Goal: Task Accomplishment & Management: Use online tool/utility

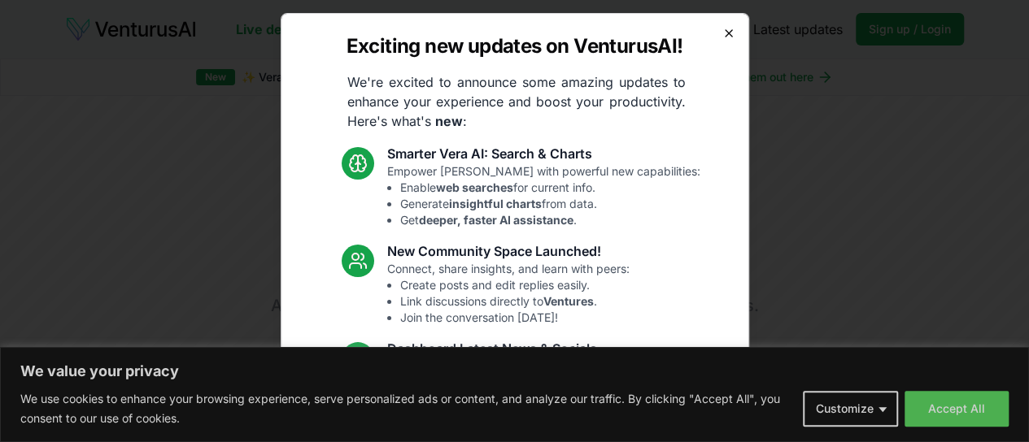
click at [726, 37] on icon "button" at bounding box center [729, 33] width 7 height 7
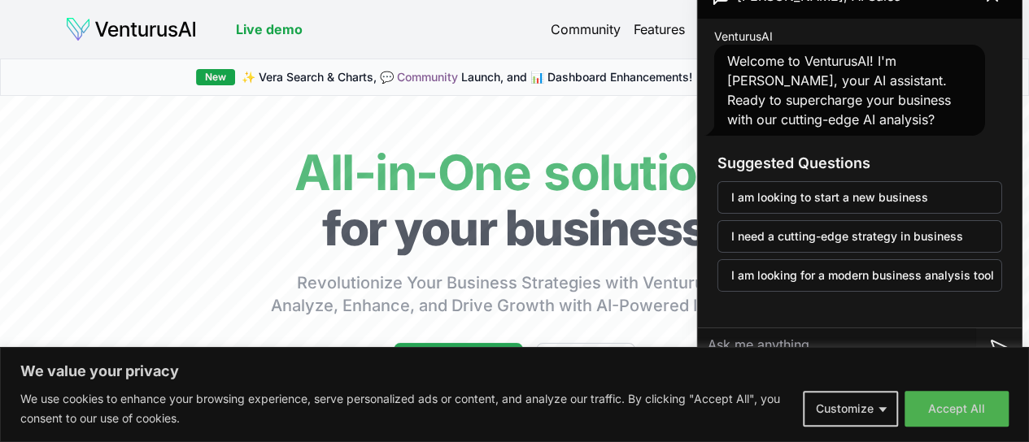
scroll to position [0, 16]
click at [813, 414] on button "Customize" at bounding box center [850, 409] width 95 height 36
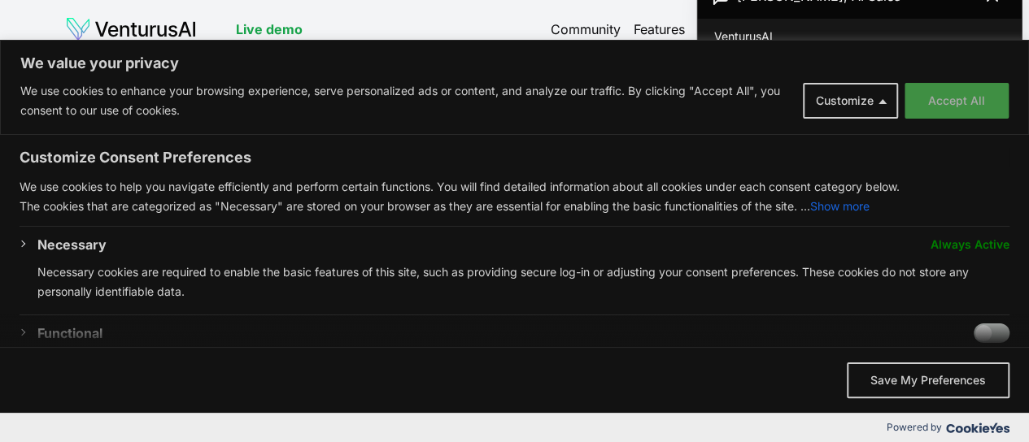
click at [937, 112] on button "Accept All" at bounding box center [956, 101] width 104 height 36
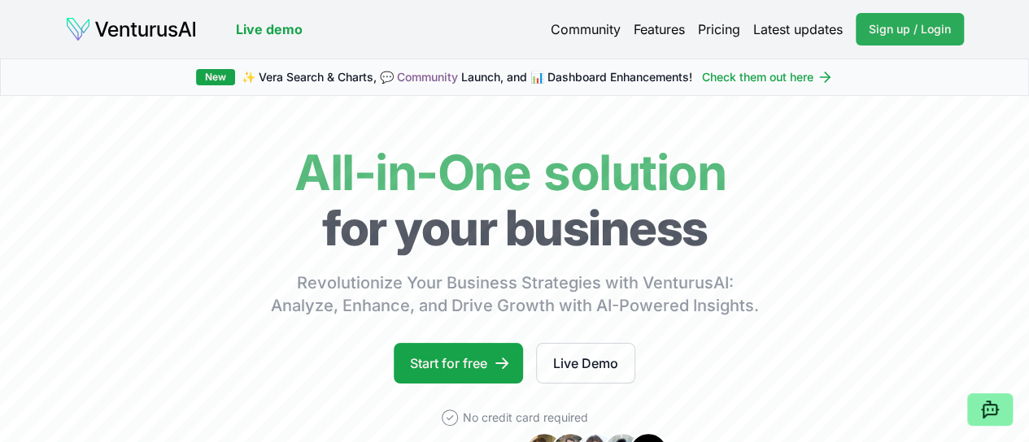
click at [886, 34] on span "Sign up / Login" at bounding box center [910, 29] width 82 height 16
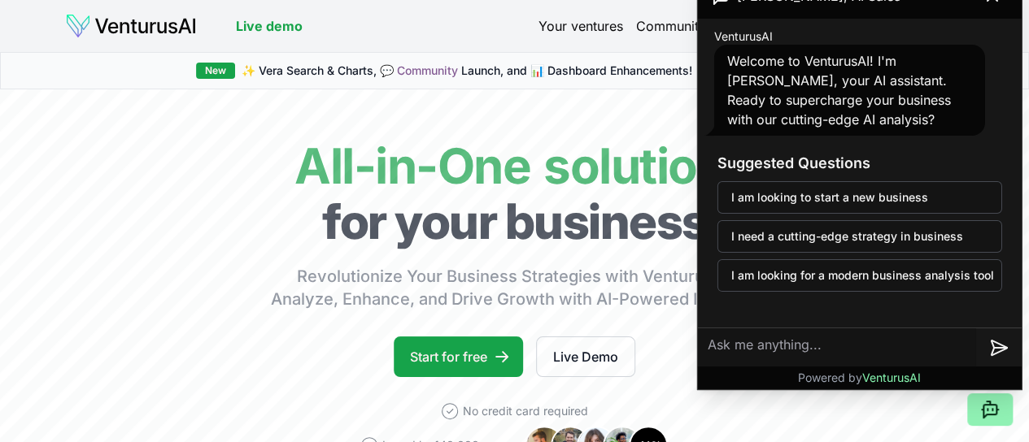
click at [984, 417] on icon at bounding box center [989, 411] width 13 height 13
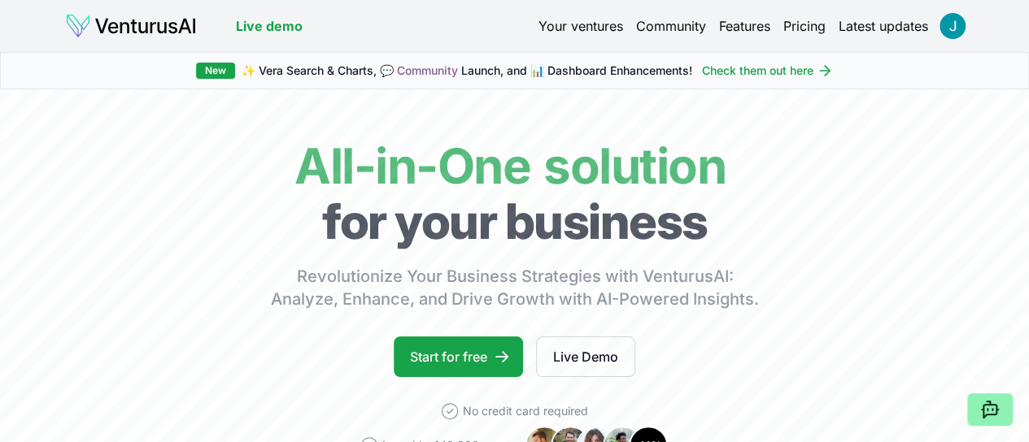
click at [984, 417] on icon at bounding box center [989, 411] width 13 height 13
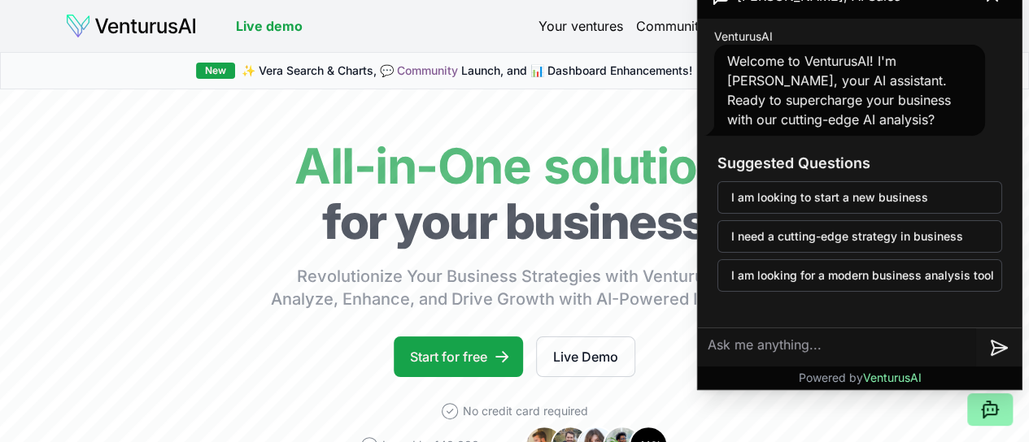
click at [984, 417] on icon at bounding box center [989, 411] width 13 height 13
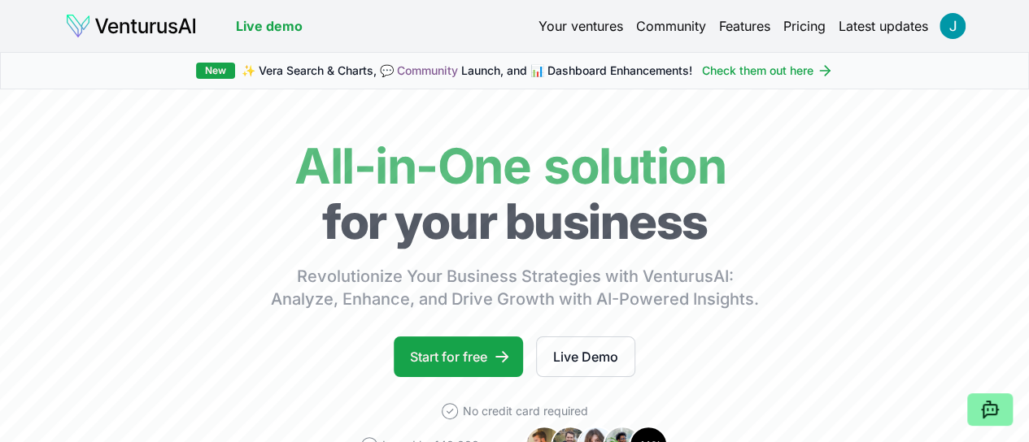
click at [650, 32] on link "Community" at bounding box center [671, 26] width 70 height 20
click at [659, 28] on link "Community" at bounding box center [671, 26] width 70 height 20
click at [774, 68] on link "Check them out here" at bounding box center [767, 71] width 131 height 16
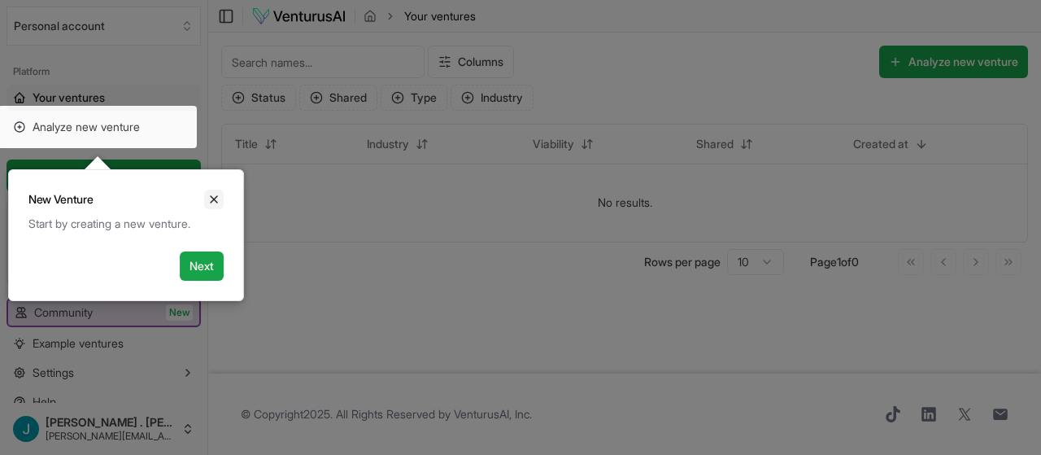
click at [216, 201] on icon "Close" at bounding box center [214, 199] width 7 height 7
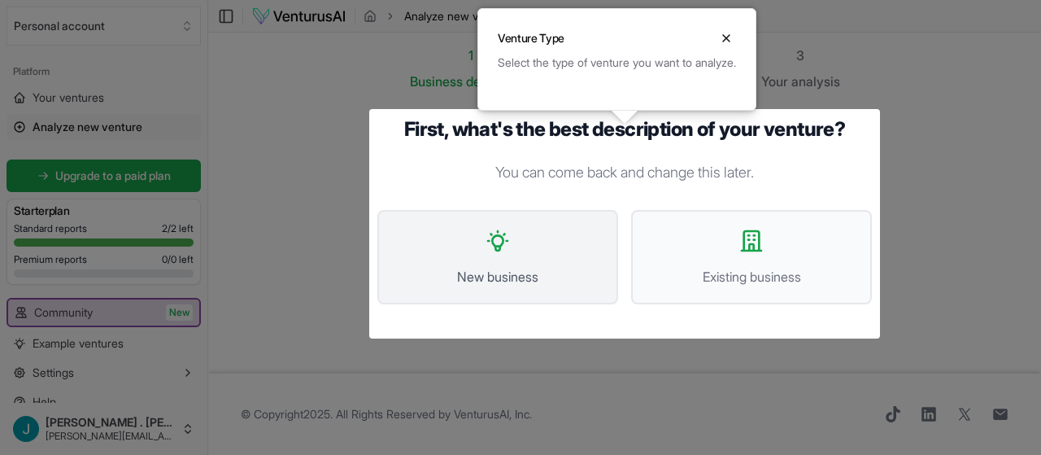
click at [539, 264] on button "New business" at bounding box center [497, 257] width 241 height 94
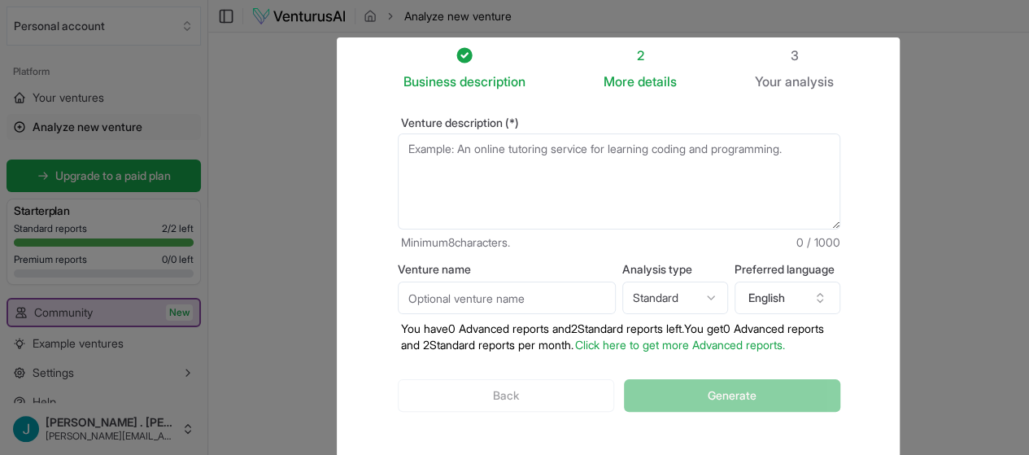
scroll to position [1, 0]
click at [531, 401] on div "Back Generate" at bounding box center [619, 394] width 442 height 85
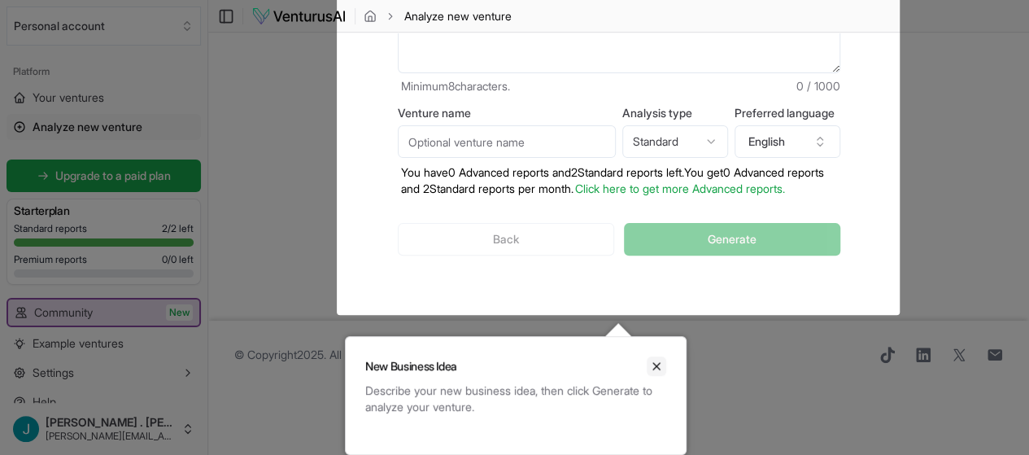
click at [655, 367] on icon "Close" at bounding box center [656, 366] width 7 height 7
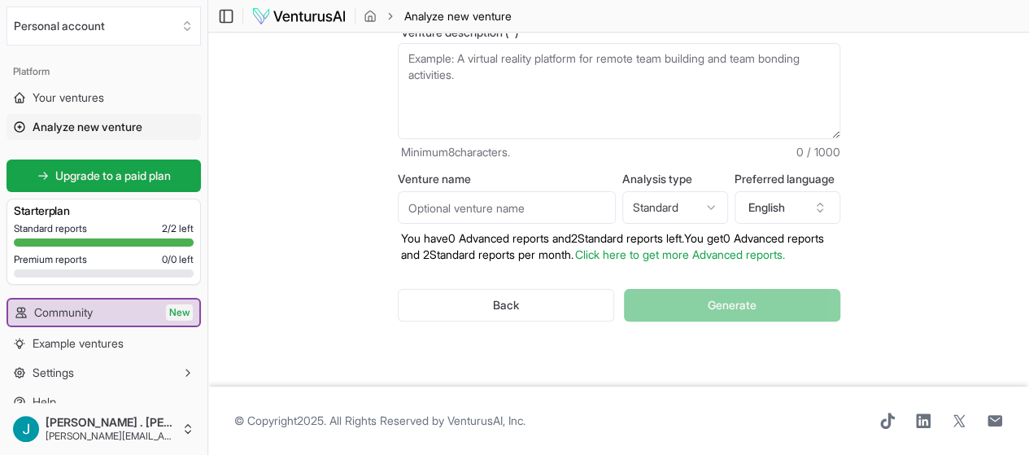
scroll to position [0, 0]
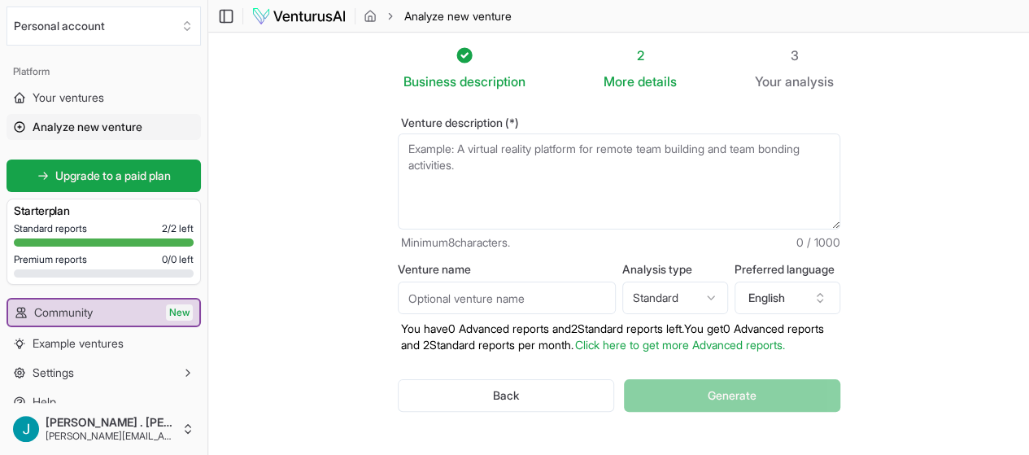
click at [610, 168] on textarea "Venture description (*)" at bounding box center [619, 181] width 442 height 96
click at [473, 20] on span "Analyze new venture" at bounding box center [457, 16] width 107 height 16
click at [82, 89] on span "Your ventures" at bounding box center [69, 97] width 72 height 16
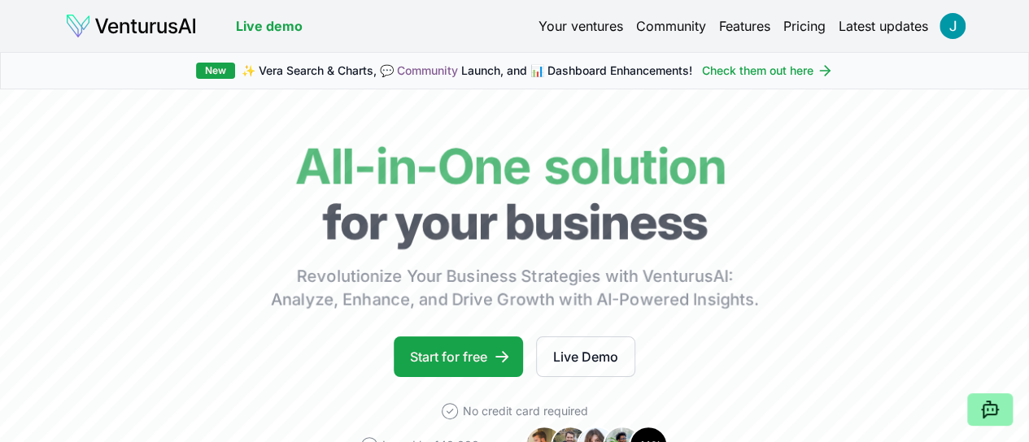
click at [1000, 406] on button at bounding box center [990, 410] width 46 height 33
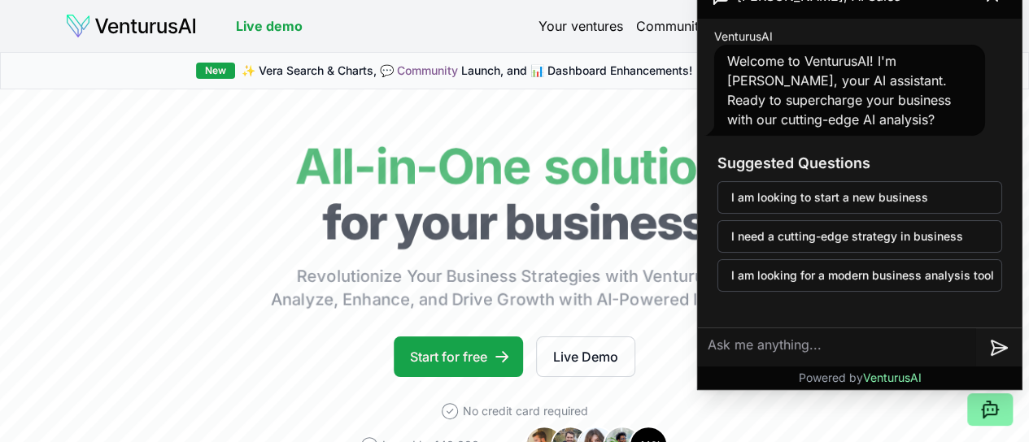
click at [755, 345] on textarea at bounding box center [837, 348] width 278 height 39
click at [458, 377] on link "Start for free" at bounding box center [458, 357] width 129 height 41
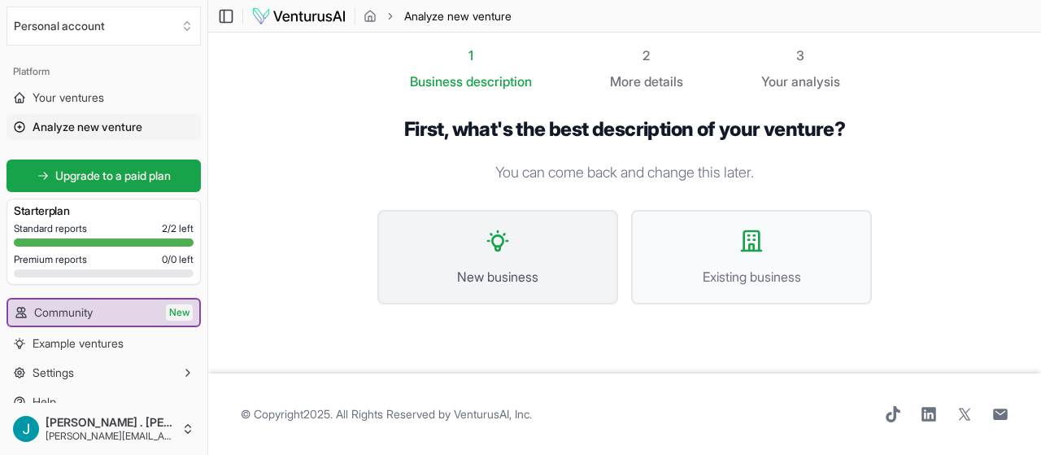
click at [509, 244] on icon at bounding box center [498, 241] width 26 height 26
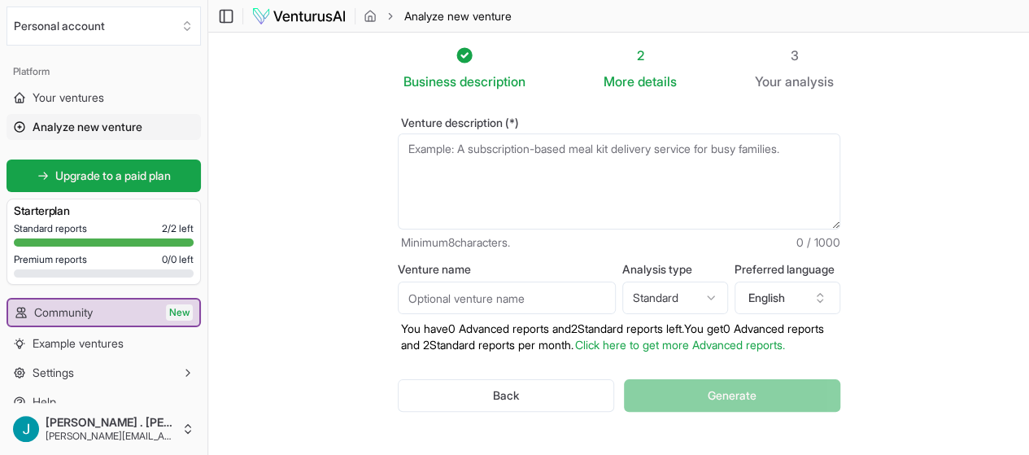
click at [530, 159] on textarea "Venture description (*)" at bounding box center [619, 181] width 442 height 96
click at [532, 297] on input "Venture name" at bounding box center [507, 297] width 218 height 33
click at [691, 298] on html "We value your privacy We use cookies to enhance your browsing experience, serve…" at bounding box center [514, 227] width 1029 height 455
click at [813, 303] on button "English" at bounding box center [787, 297] width 106 height 33
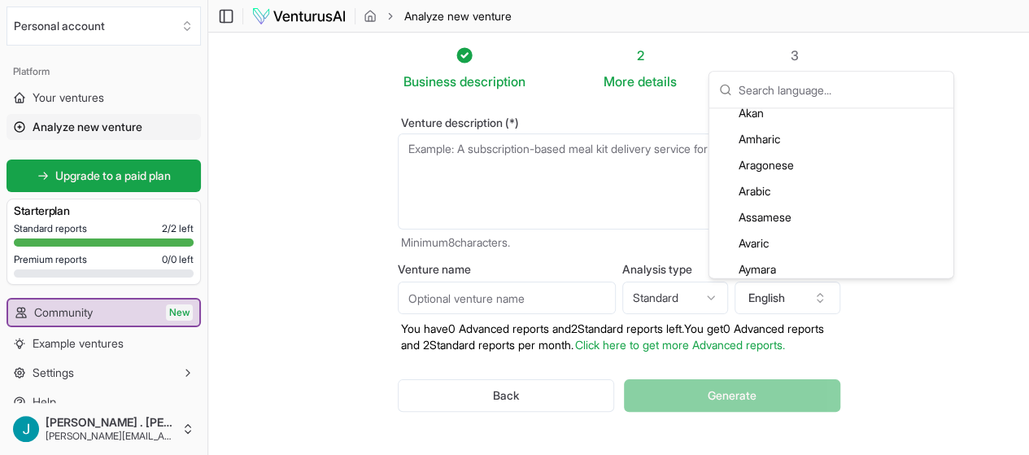
scroll to position [116, 0]
click at [821, 185] on div "Arabic" at bounding box center [832, 190] width 238 height 26
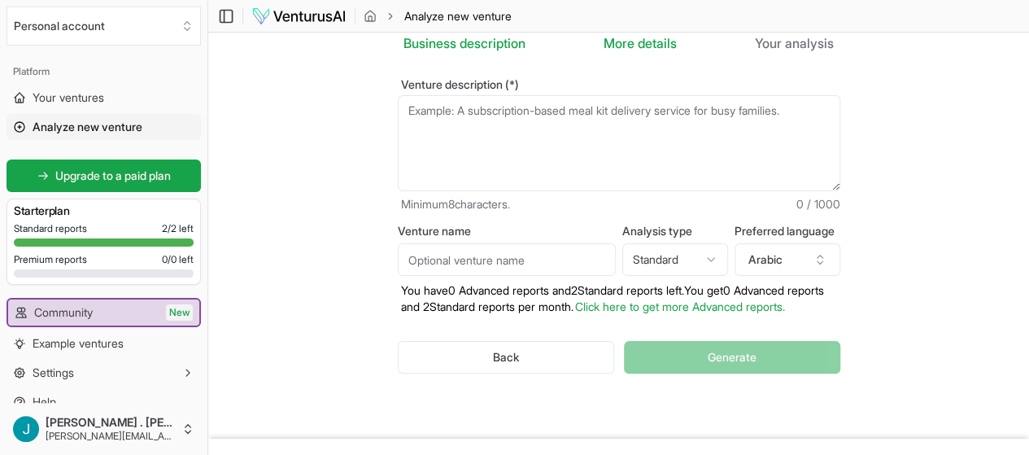
scroll to position [39, 0]
click at [799, 257] on button "Arabic" at bounding box center [787, 258] width 106 height 33
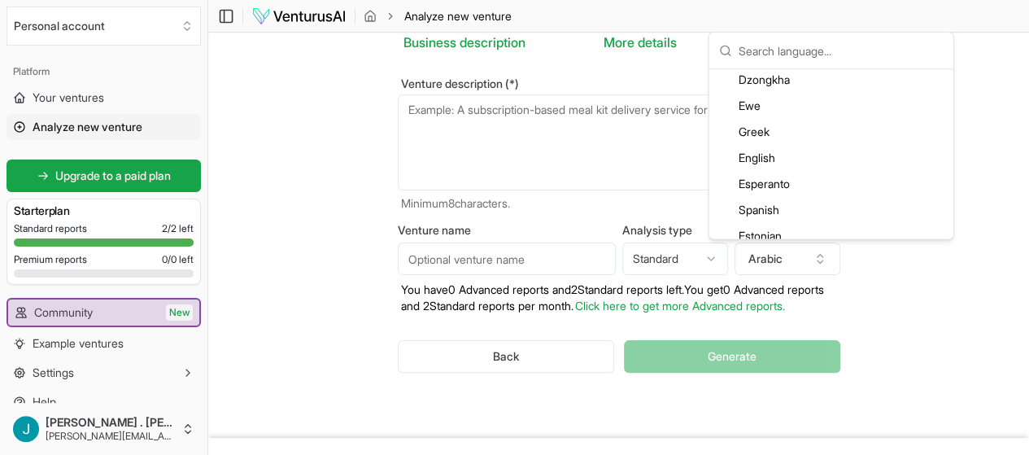
scroll to position [865, 0]
click at [755, 208] on div "Spanish" at bounding box center [832, 209] width 238 height 26
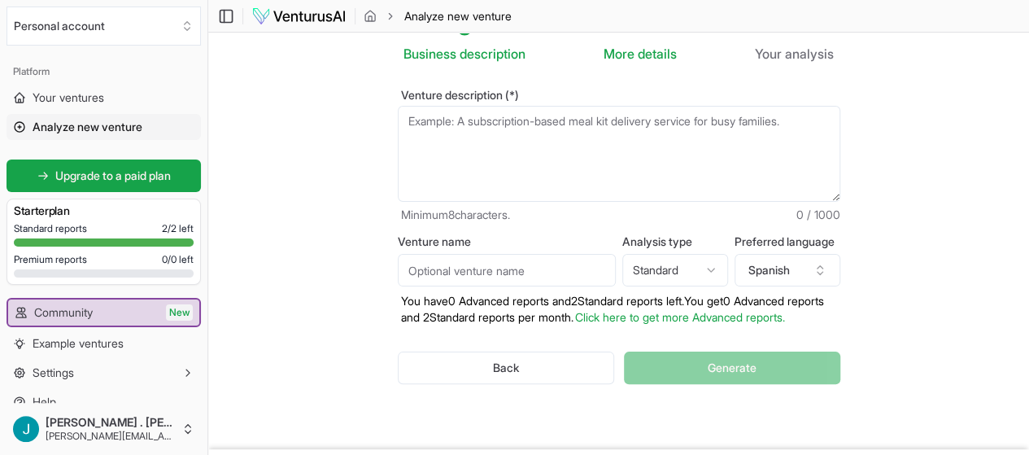
scroll to position [16, 0]
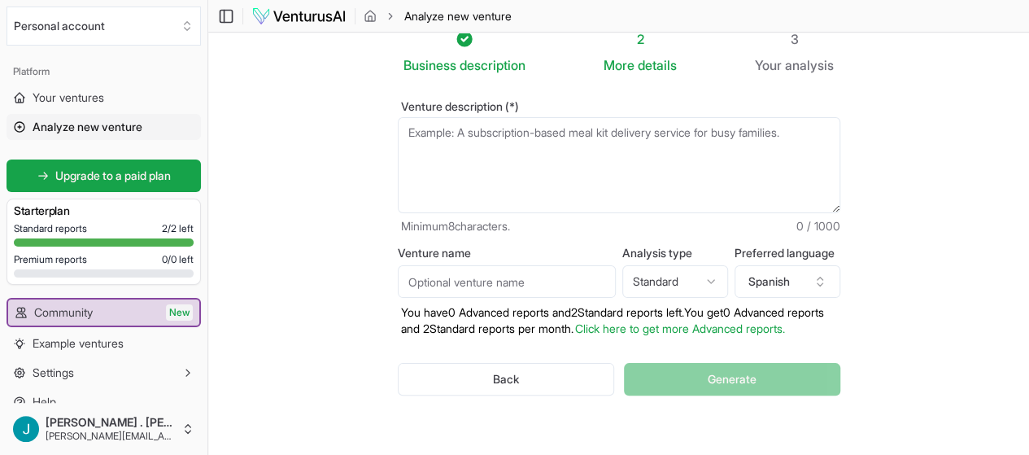
click at [578, 120] on textarea "Venture description (*)" at bounding box center [619, 165] width 442 height 96
click at [543, 145] on textarea "Venture description (*)" at bounding box center [619, 165] width 442 height 96
paste textarea "El proyecto busca implementar una agencia de gestión de eventos en la provincia…"
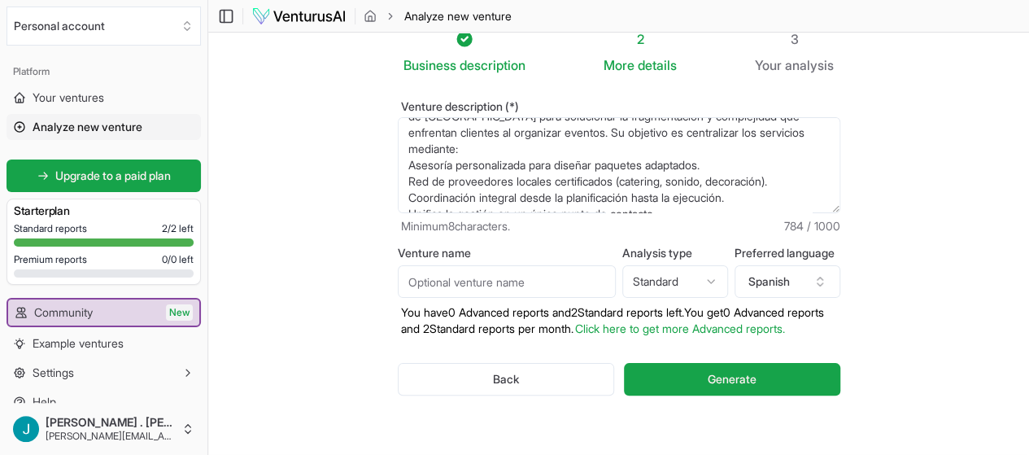
scroll to position [24, 0]
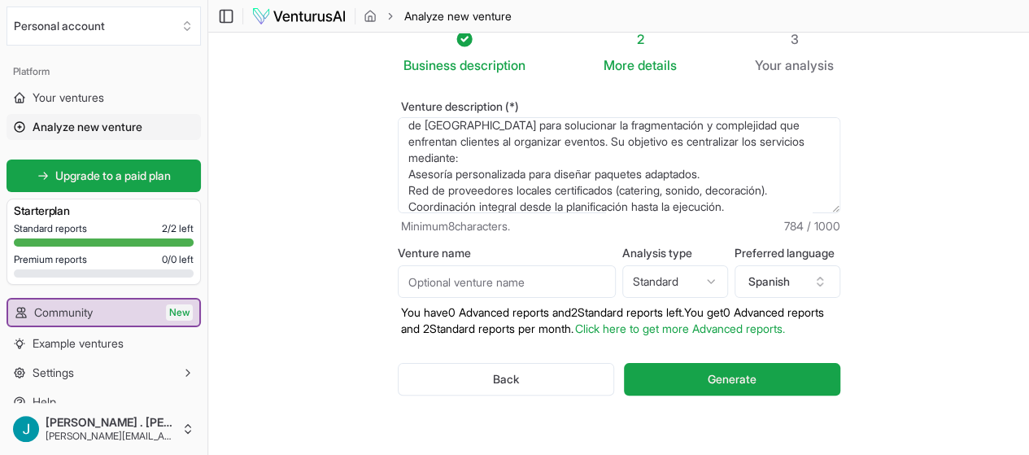
type textarea "El proyecto busca implementar una agencia de gestión de eventos en la provincia…"
click at [415, 288] on input "Venture name" at bounding box center [507, 281] width 218 height 33
type input "Eleonor"
click at [679, 273] on html "We value your privacy We use cookies to enhance your browsing experience, serve…" at bounding box center [514, 211] width 1029 height 455
click at [694, 272] on html "We value your privacy We use cookies to enhance your browsing experience, serve…" at bounding box center [514, 211] width 1029 height 455
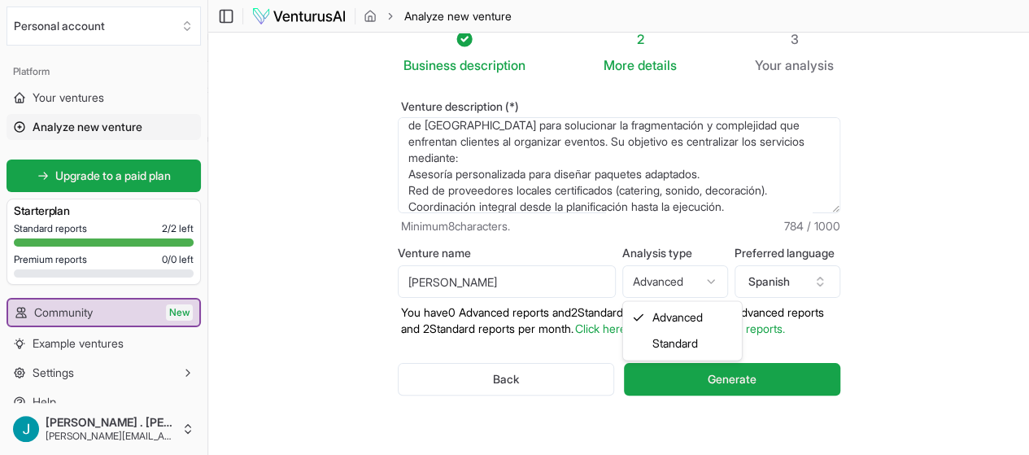
select select "standard"
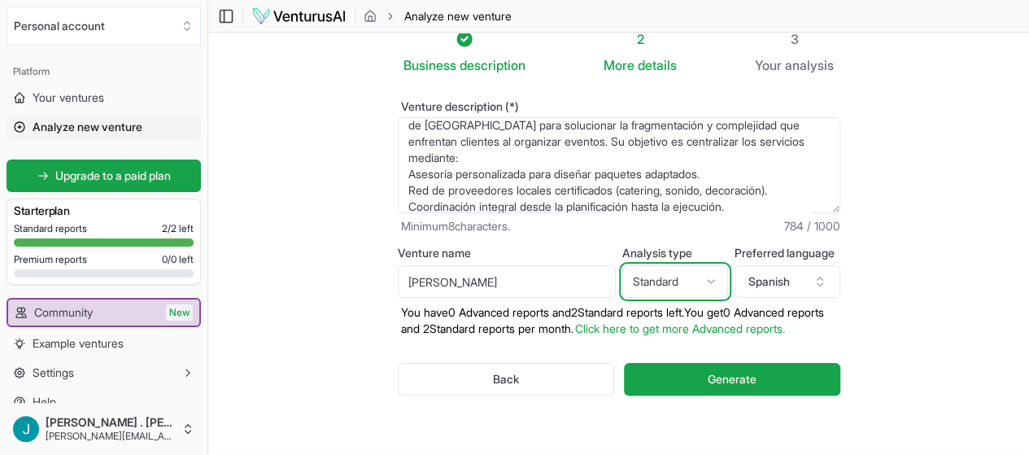
scroll to position [0, 0]
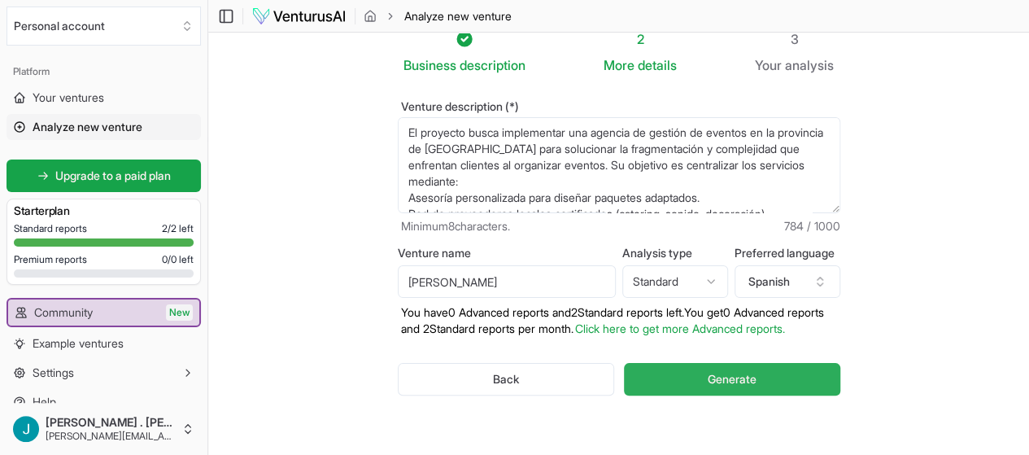
click at [745, 375] on span "Generate" at bounding box center [732, 379] width 49 height 16
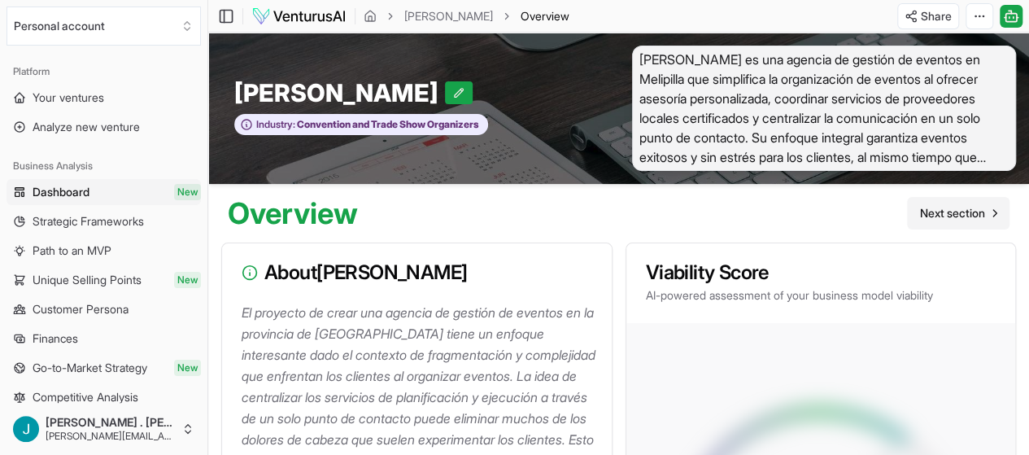
click at [929, 219] on span "Next section" at bounding box center [952, 213] width 65 height 16
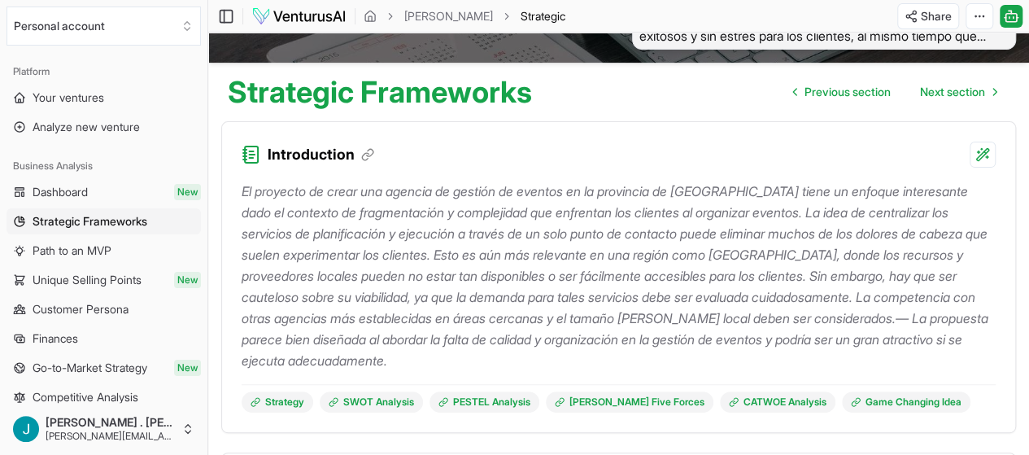
scroll to position [167, 0]
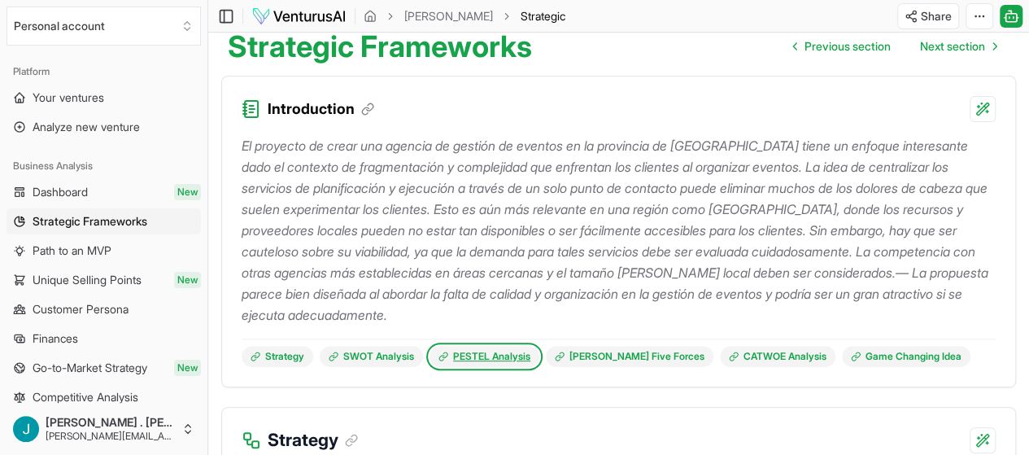
click at [504, 359] on link "PESTEL Analysis" at bounding box center [484, 356] width 110 height 21
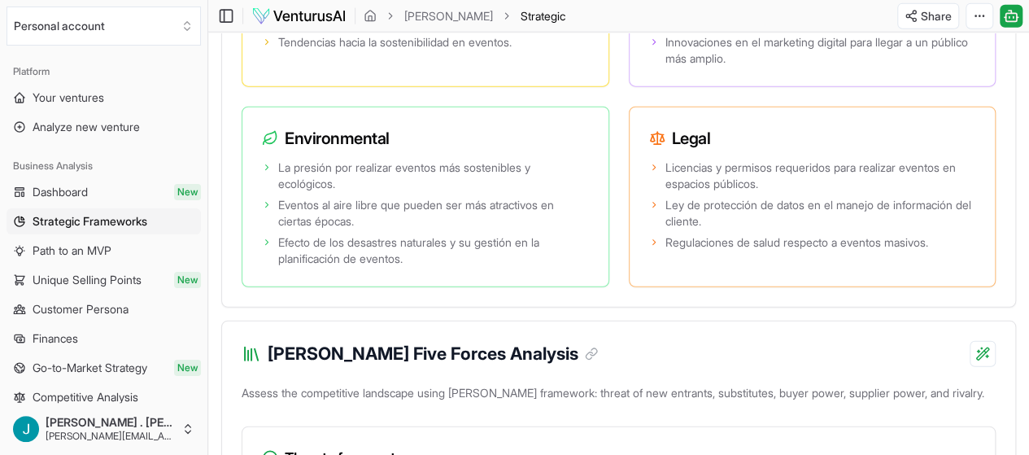
scroll to position [2042, 0]
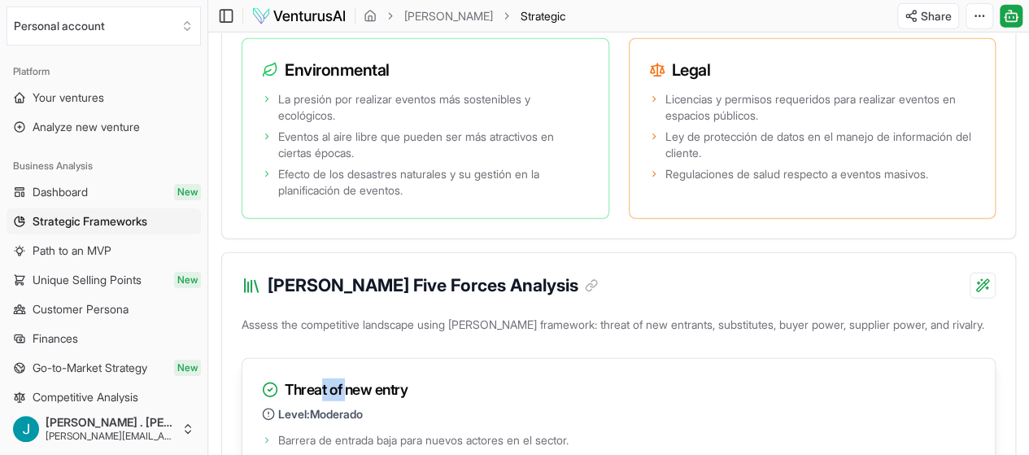
drag, startPoint x: 320, startPoint y: 287, endPoint x: 351, endPoint y: 282, distance: 31.3
click at [351, 378] on h3 "Threat of new entry" at bounding box center [618, 389] width 713 height 23
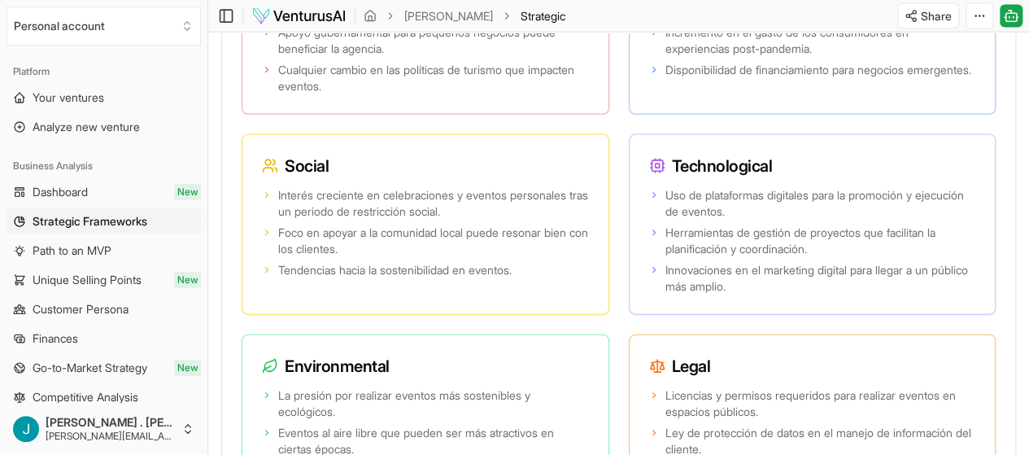
scroll to position [1624, 0]
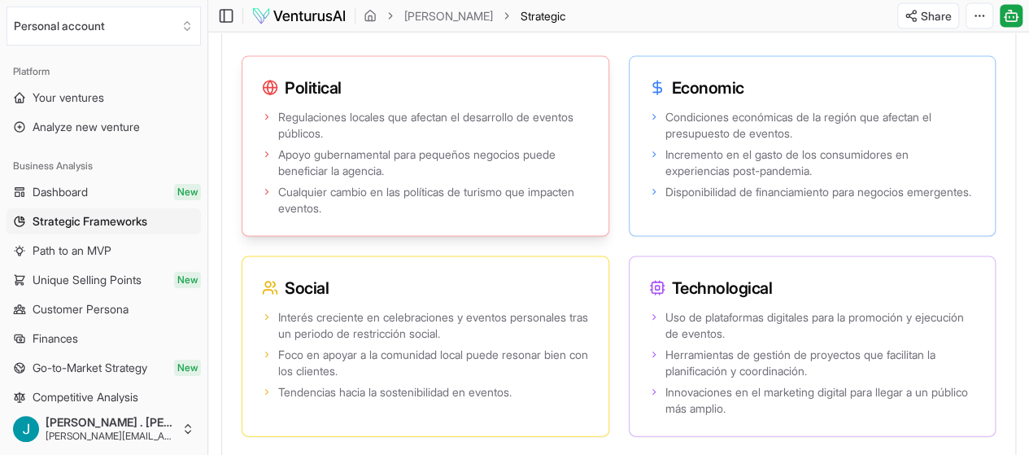
click at [365, 123] on span "Regulaciones locales que afectan el desarrollo de eventos públicos." at bounding box center [433, 125] width 311 height 33
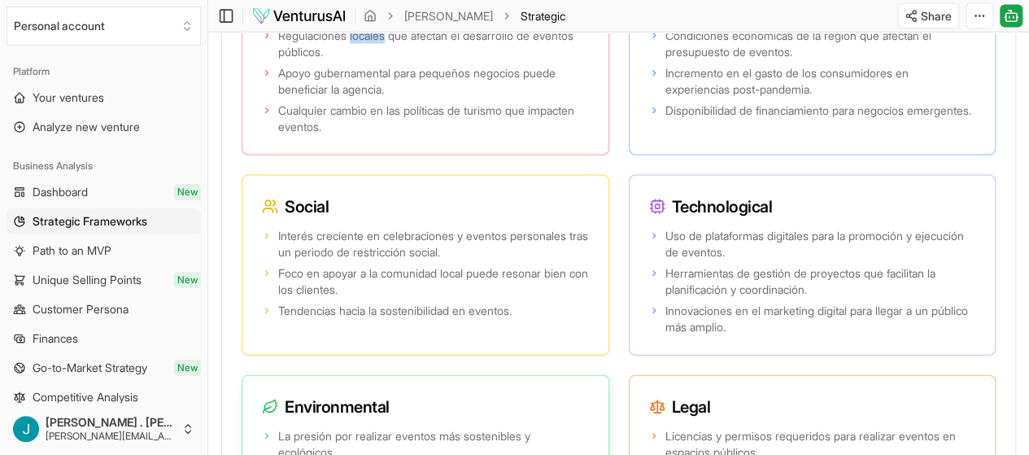
scroll to position [1706, 0]
click at [550, 394] on h3 "Environmental" at bounding box center [425, 405] width 327 height 23
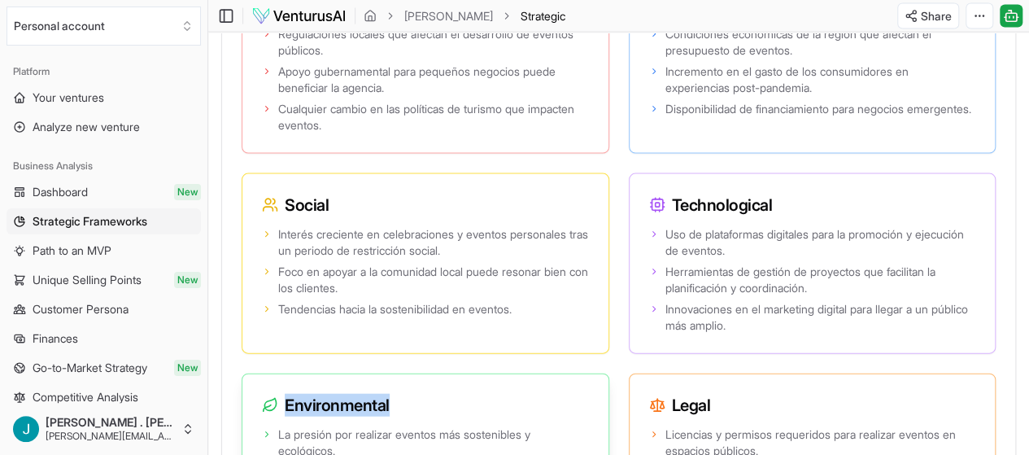
click at [550, 394] on h3 "Environmental" at bounding box center [425, 405] width 327 height 23
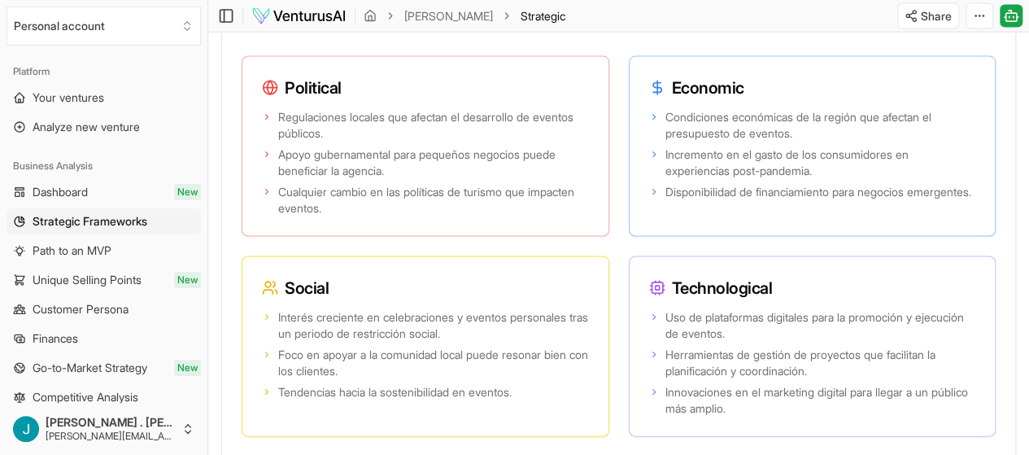
scroll to position [1492, 0]
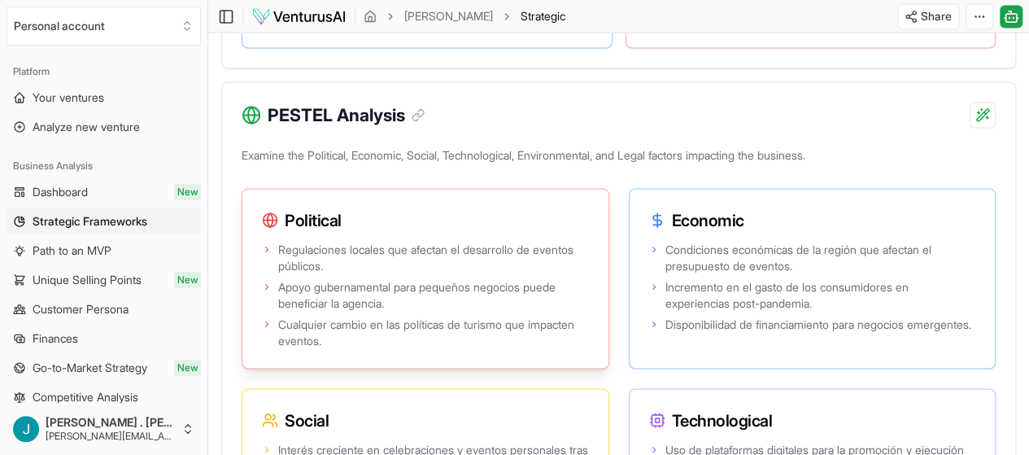
click at [288, 236] on div "Political" at bounding box center [425, 213] width 366 height 49
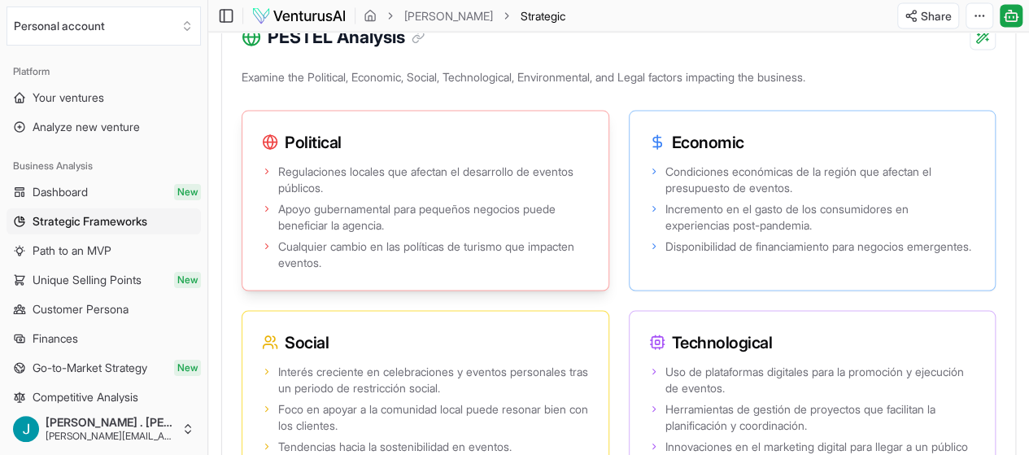
scroll to position [1542, 0]
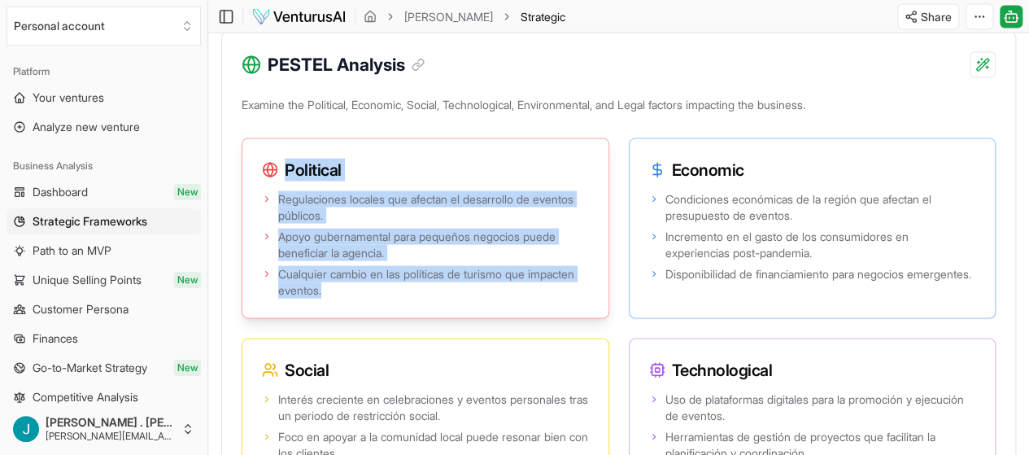
drag, startPoint x: 333, startPoint y: 320, endPoint x: 273, endPoint y: 173, distance: 158.0
click at [273, 173] on div "Political Regulaciones locales que afectan el desarrollo de eventos públicos. A…" at bounding box center [426, 227] width 368 height 181
copy div "Political Regulaciones locales que afectan el desarrollo de eventos públicos. A…"
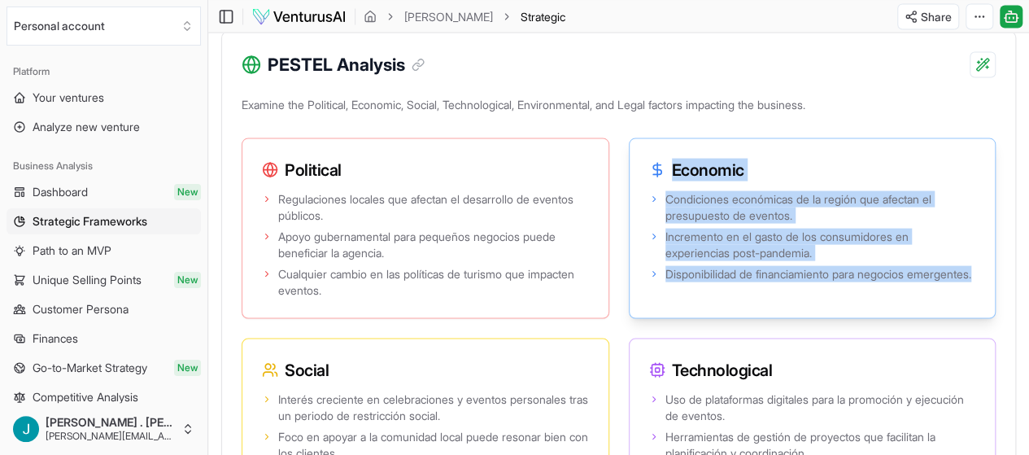
drag, startPoint x: 537, startPoint y: 170, endPoint x: 697, endPoint y: 322, distance: 220.9
click at [697, 318] on div "Economic Condiciones económicas de la región que afectan el presupuesto de even…" at bounding box center [813, 227] width 368 height 181
copy div "Economic Condiciones económicas de la región que afectan el presupuesto de even…"
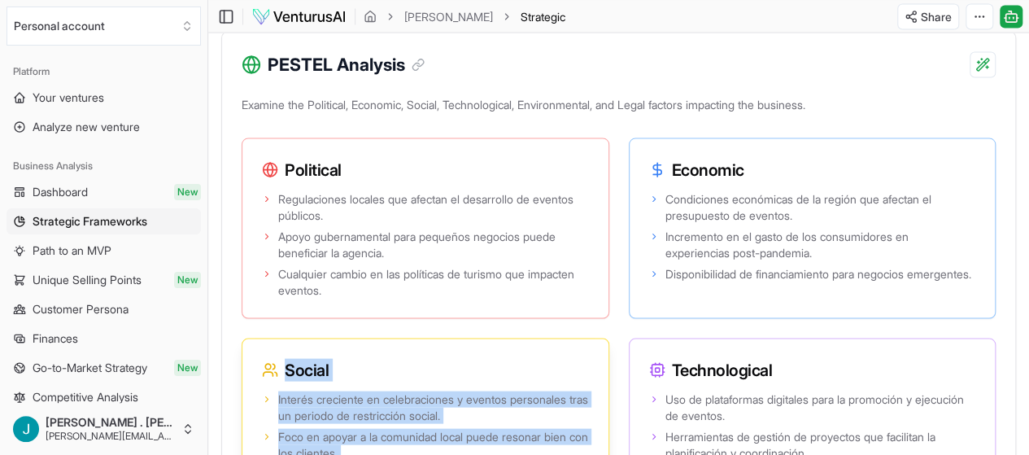
drag, startPoint x: 795, startPoint y: 158, endPoint x: 960, endPoint y: 346, distance: 250.1
click at [609, 346] on div "Social Interés creciente en celebraciones y eventos personales tras un periodo …" at bounding box center [426, 428] width 368 height 181
copy div "Social Interés creciente en celebraciones y eventos personales tras un periodo …"
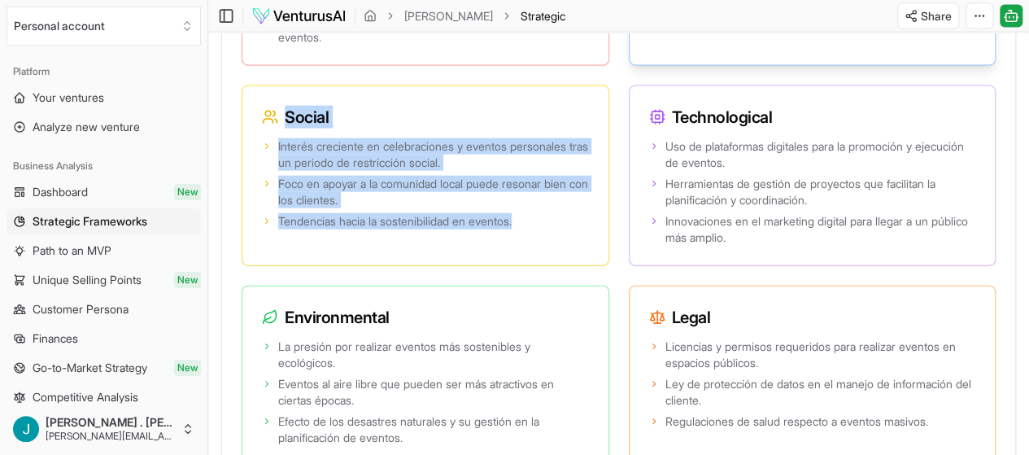
scroll to position [1844, 0]
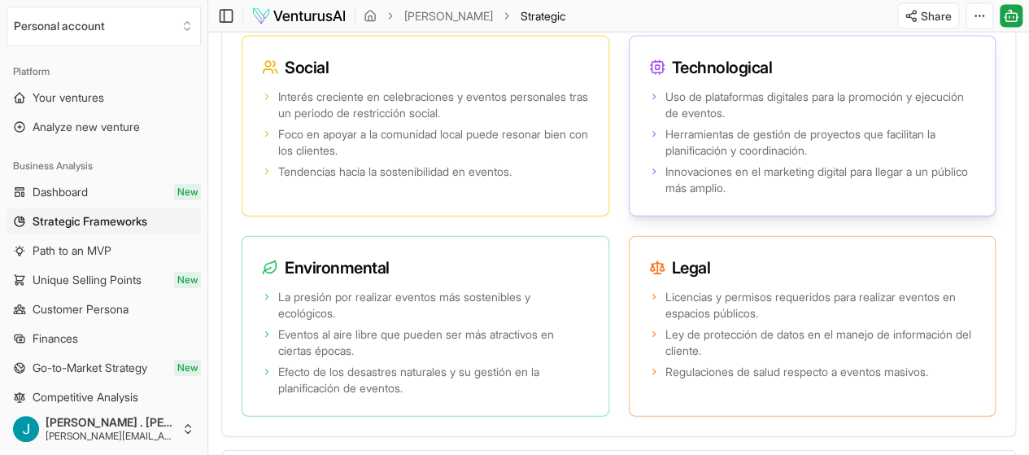
click at [665, 196] on span "Innovaciones en el marketing digital para llegar a un público más amplio." at bounding box center [820, 179] width 311 height 33
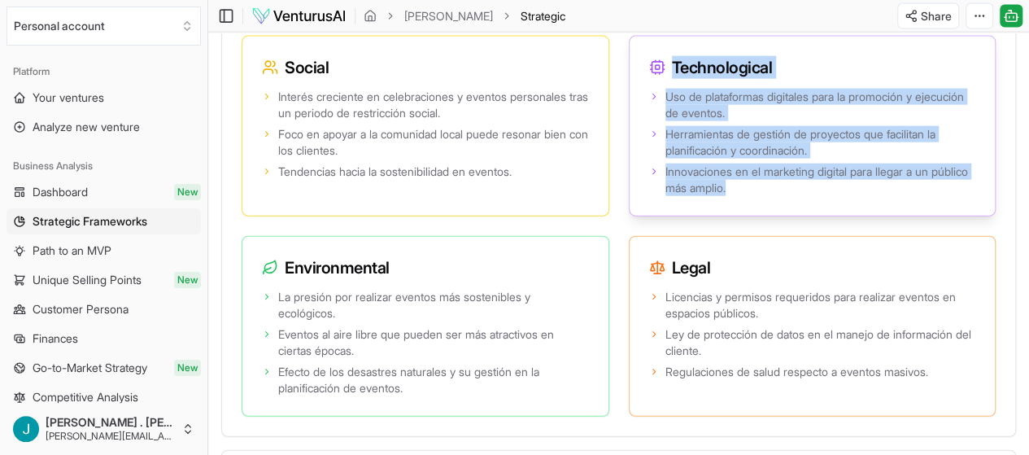
drag, startPoint x: 355, startPoint y: 292, endPoint x: 280, endPoint y: 107, distance: 200.0
click at [629, 107] on div "Technological Uso de plataformas digitales para la promoción y ejecución de eve…" at bounding box center [813, 126] width 368 height 181
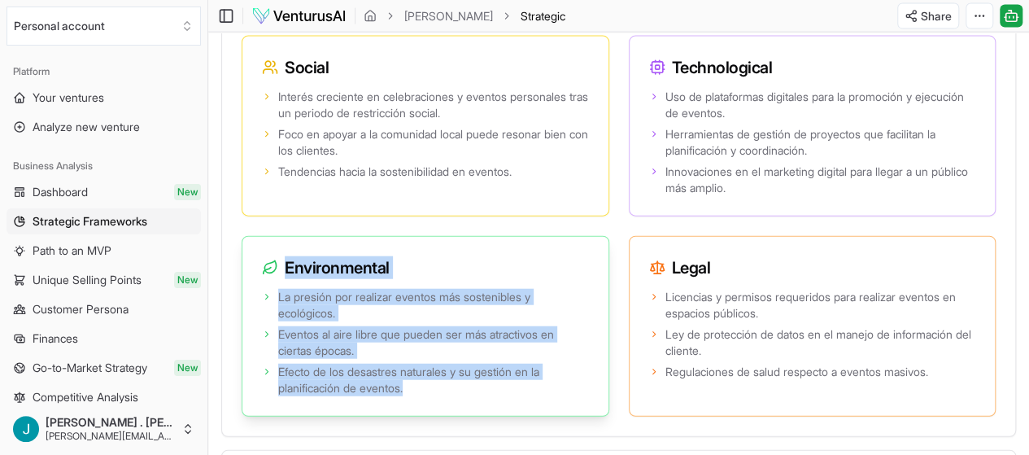
drag, startPoint x: 543, startPoint y: 105, endPoint x: 620, endPoint y: 275, distance: 186.7
click at [609, 275] on div "Environmental La presión por realizar eventos más sostenibles y ecológicos. Eve…" at bounding box center [426, 326] width 368 height 181
copy div "Environmental La presión por realizar eventos más sostenibles y ecológicos. Eve…"
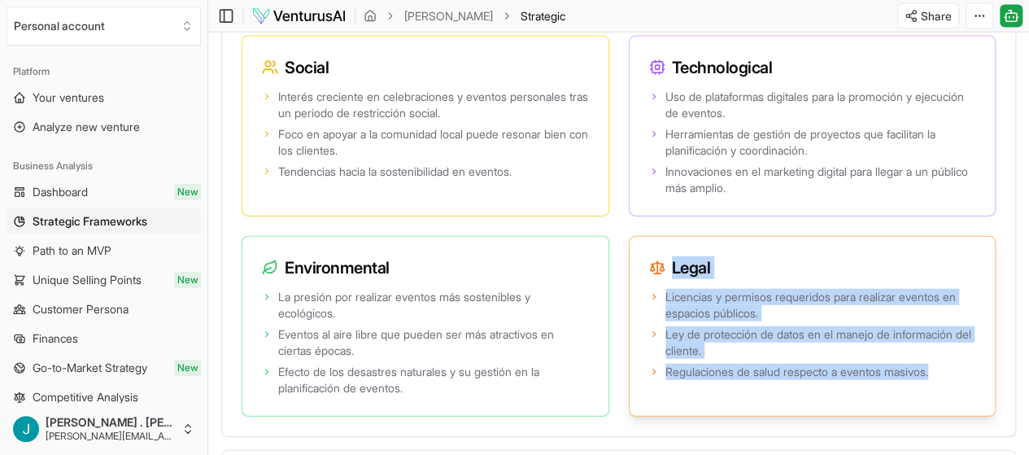
drag, startPoint x: 795, startPoint y: 110, endPoint x: 898, endPoint y: 275, distance: 194.3
click at [898, 275] on div "Legal Licencias y permisos requeridos para realizar eventos en espacios público…" at bounding box center [813, 326] width 368 height 181
copy div "Legal Licencias y permisos requeridos para realizar eventos en espacios público…"
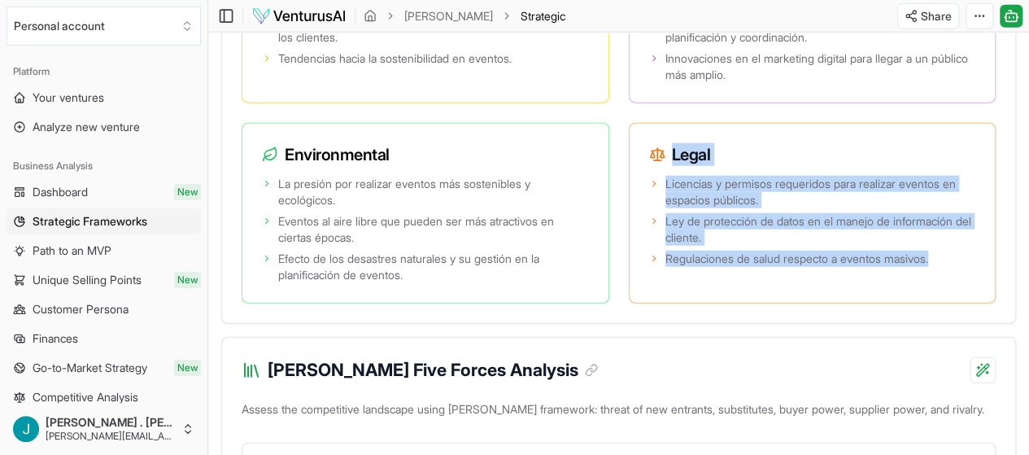
scroll to position [1959, 0]
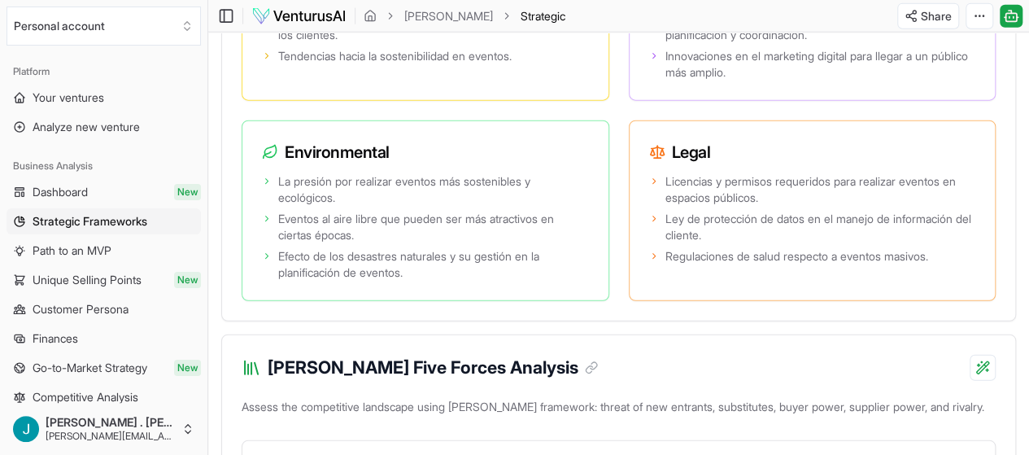
click at [533, 395] on p "Assess the competitive landscape using Porter's framework: threat of new entran…" at bounding box center [619, 409] width 754 height 29
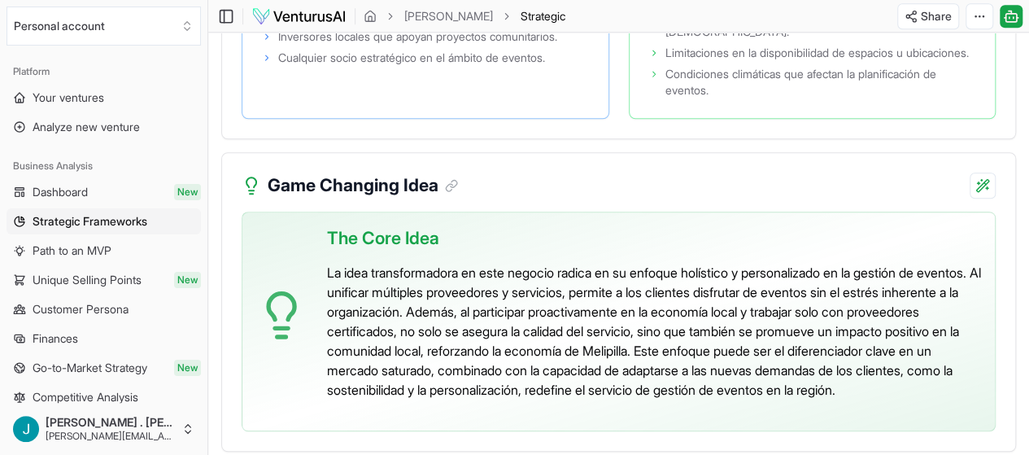
scroll to position [3799, 0]
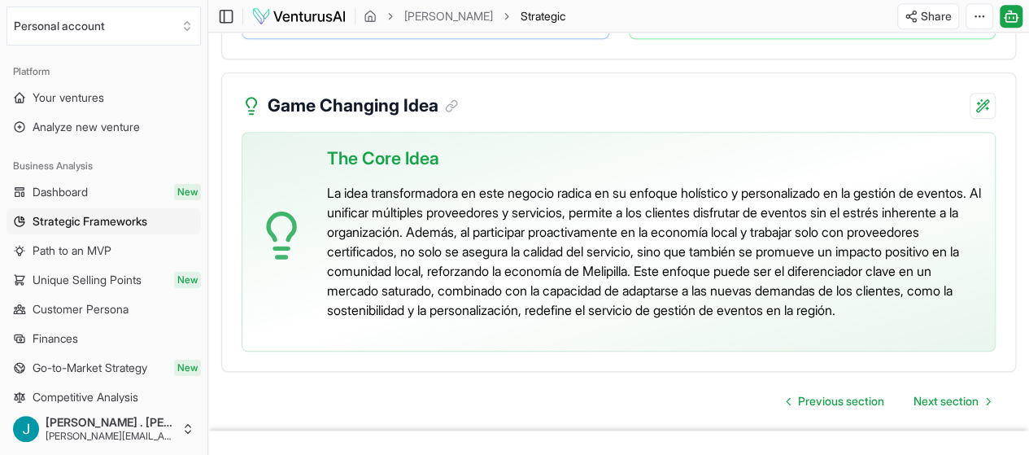
click at [578, 282] on div "The Core Idea La idea transformadora en este negocio radica en su enfoque holís…" at bounding box center [619, 242] width 754 height 220
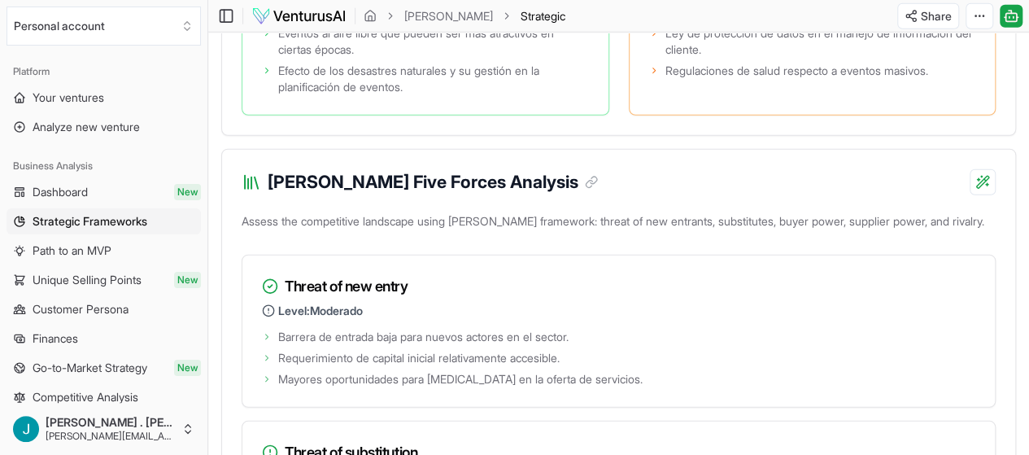
scroll to position [2129, 0]
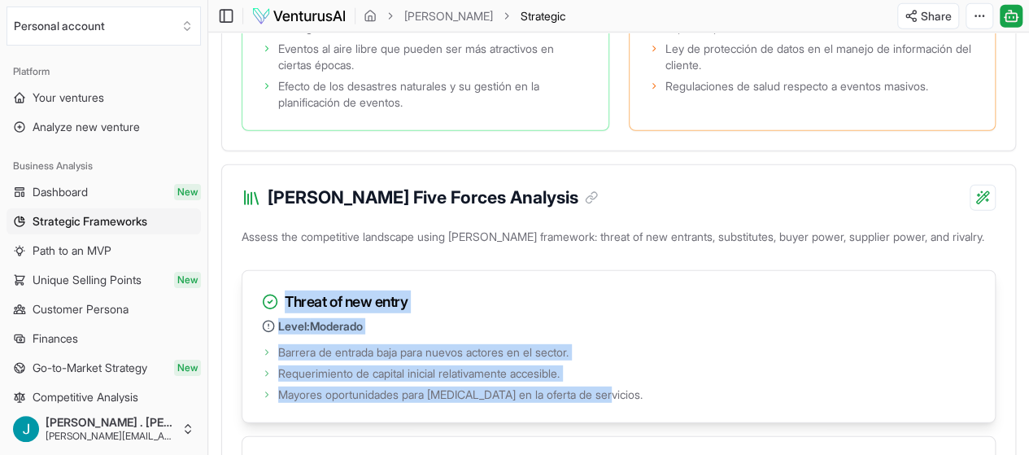
drag, startPoint x: 616, startPoint y: 295, endPoint x: 279, endPoint y: 195, distance: 351.3
click at [279, 270] on div "Threat of new entry Level: Moderado Barrera de entrada baja para nuevos actores…" at bounding box center [619, 346] width 754 height 153
copy div "Threat of new entry Level: Moderado Barrera de entrada baja para nuevos actores…"
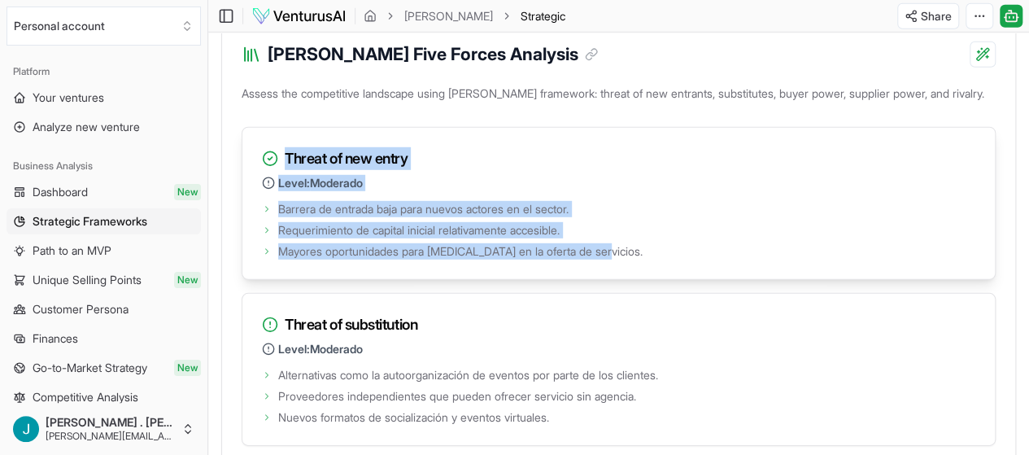
scroll to position [2308, 0]
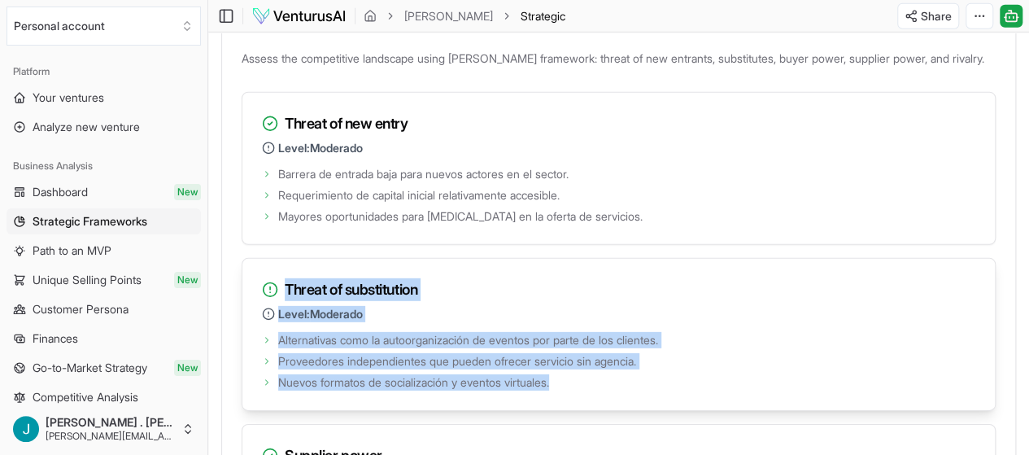
drag, startPoint x: 282, startPoint y: 181, endPoint x: 571, endPoint y: 296, distance: 310.7
click at [571, 296] on div "Threat of substitution Level: Moderado Alternativas como la autoorganización de…" at bounding box center [619, 334] width 754 height 153
copy div "Threat of substitution Level: Moderado Alternativas como la autoorganización de…"
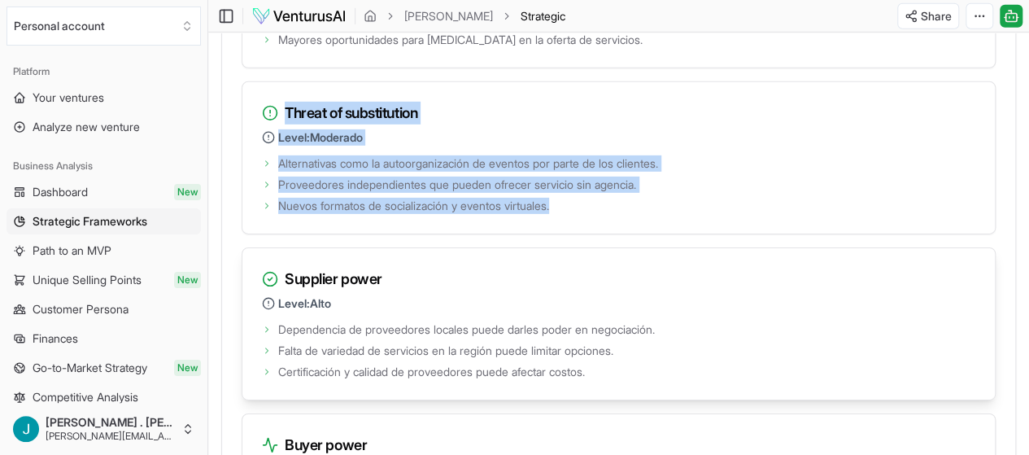
scroll to position [2485, 0]
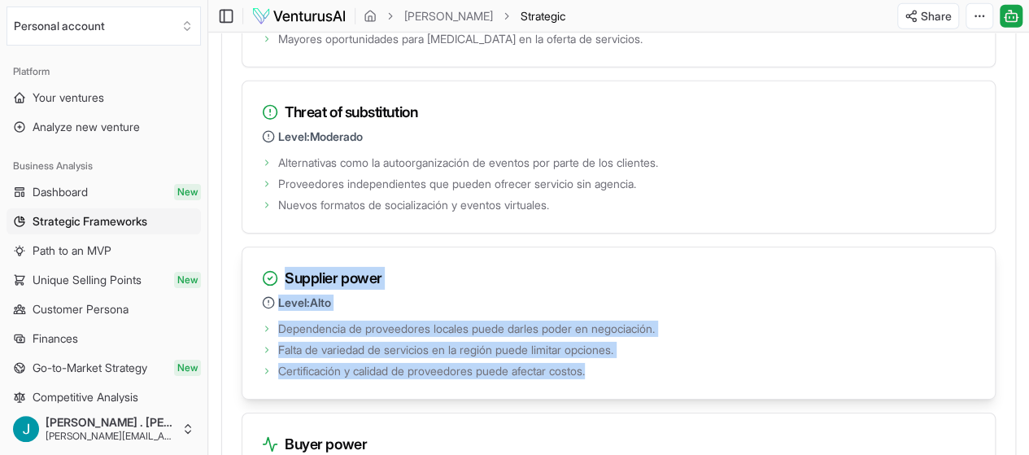
drag, startPoint x: 612, startPoint y: 270, endPoint x: 284, endPoint y: 177, distance: 340.7
click at [284, 246] on div "Supplier power Level: Alto Dependencia de proveedores locales puede darles pode…" at bounding box center [619, 322] width 754 height 153
copy div "Supplier power Level: Alto Dependencia de proveedores locales puede darles pode…"
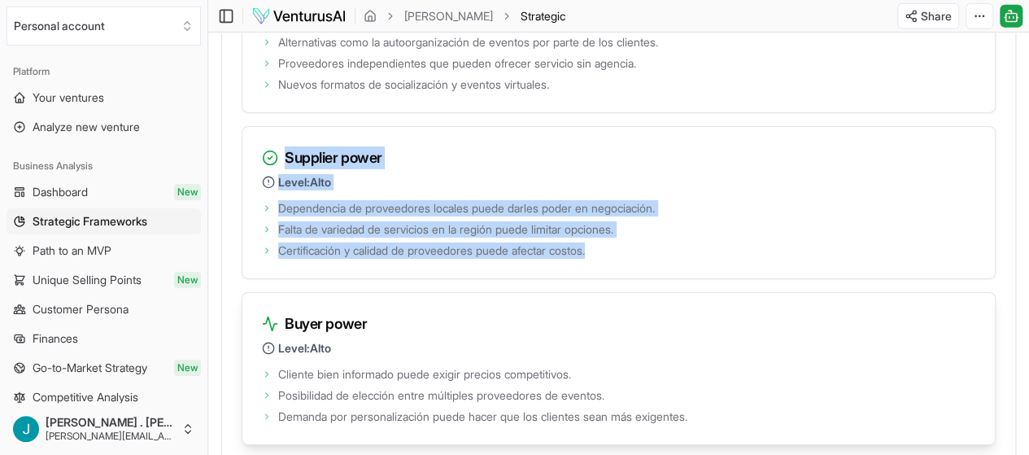
scroll to position [2691, 0]
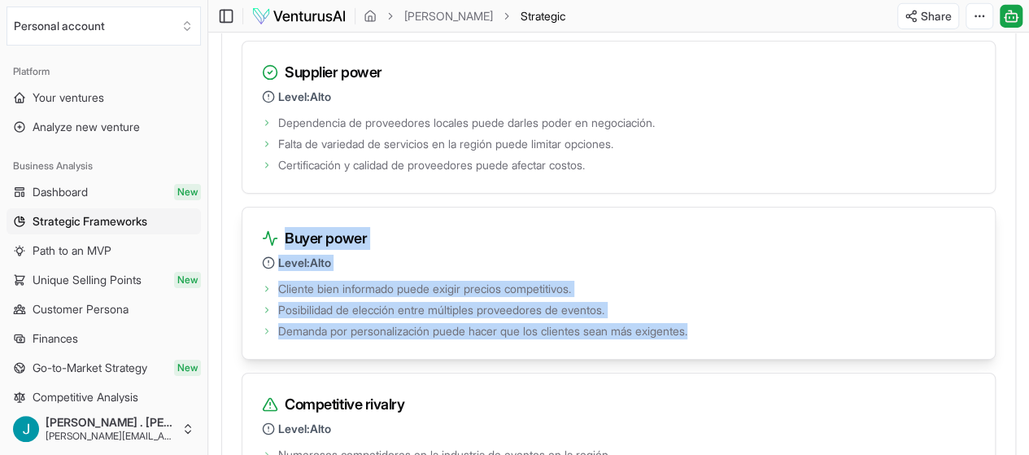
drag, startPoint x: 733, startPoint y: 234, endPoint x: 260, endPoint y: 130, distance: 483.9
click at [260, 207] on div "Buyer power Level: Alto Cliente bien informado puede exigir precios competitivo…" at bounding box center [619, 283] width 754 height 153
click at [306, 227] on h3 "Buyer power" at bounding box center [618, 238] width 713 height 23
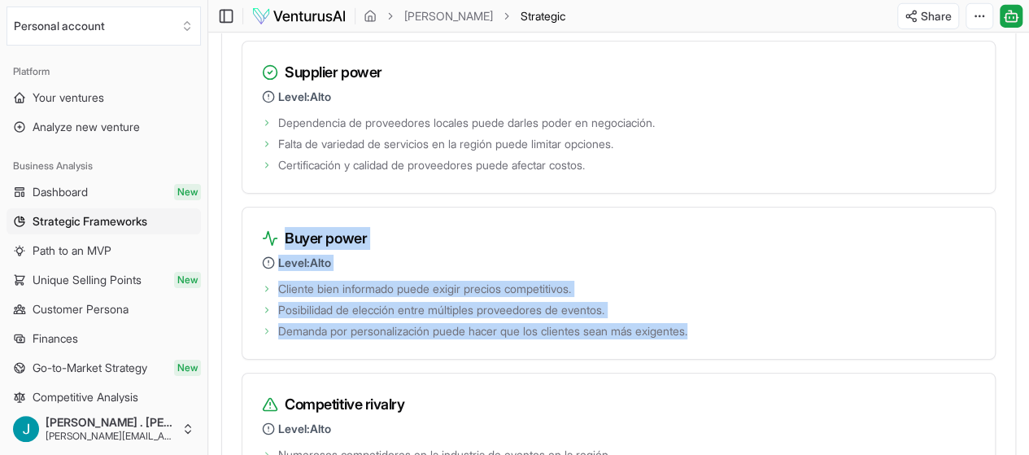
drag, startPoint x: 281, startPoint y: 126, endPoint x: 722, endPoint y: 263, distance: 462.3
click at [722, 263] on div "Threat of new entry Level: Moderado Barrera de entrada baja para nuevos actores…" at bounding box center [619, 117] width 754 height 817
copy div "Buyer power Level: Alto Cliente bien informado puede exigir precios competitivo…"
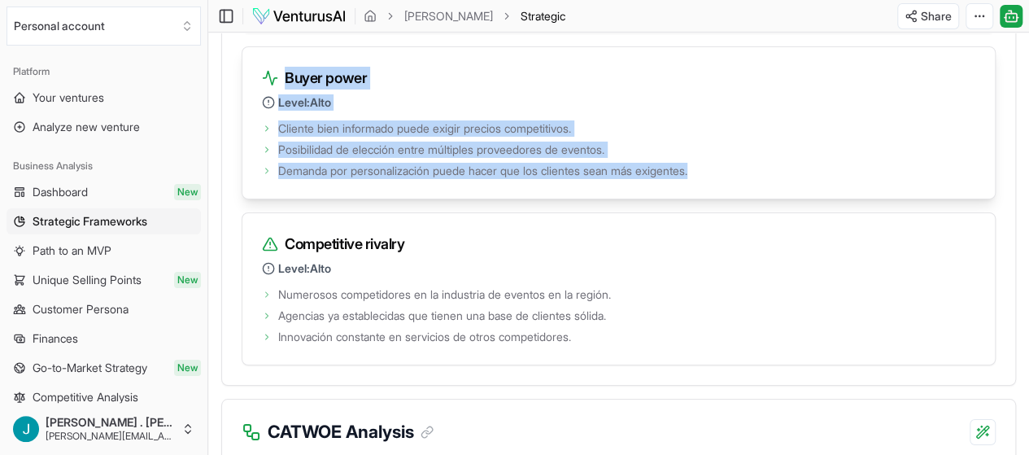
scroll to position [2850, 0]
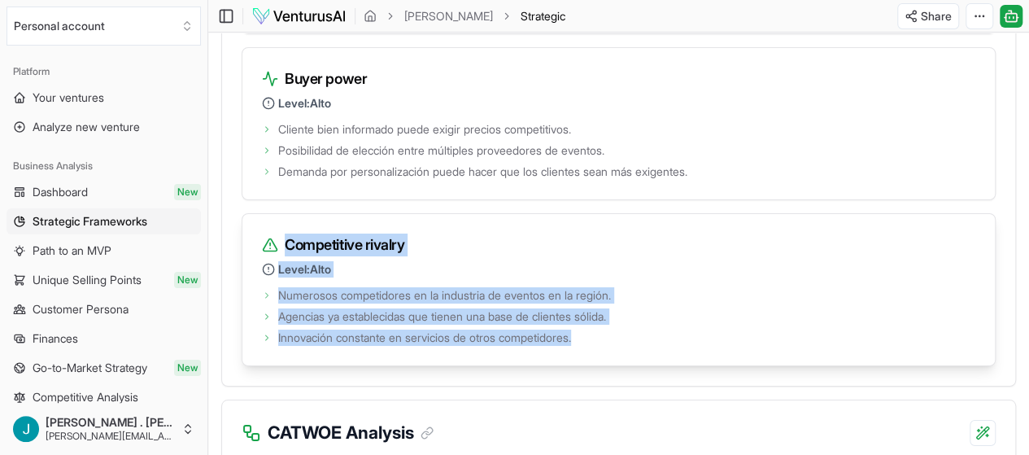
drag, startPoint x: 605, startPoint y: 241, endPoint x: 259, endPoint y: 142, distance: 360.2
click at [259, 213] on div "Competitive rivalry Level: Alto Numerosos competidores en la industria de event…" at bounding box center [619, 289] width 754 height 153
copy div "Competitive rivalry Level: Alto Numerosos competidores en la industria de event…"
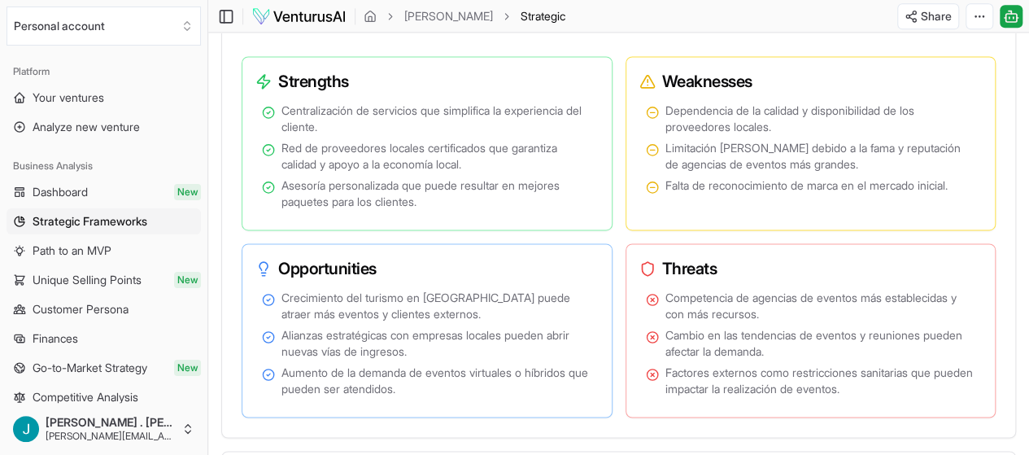
scroll to position [1121, 0]
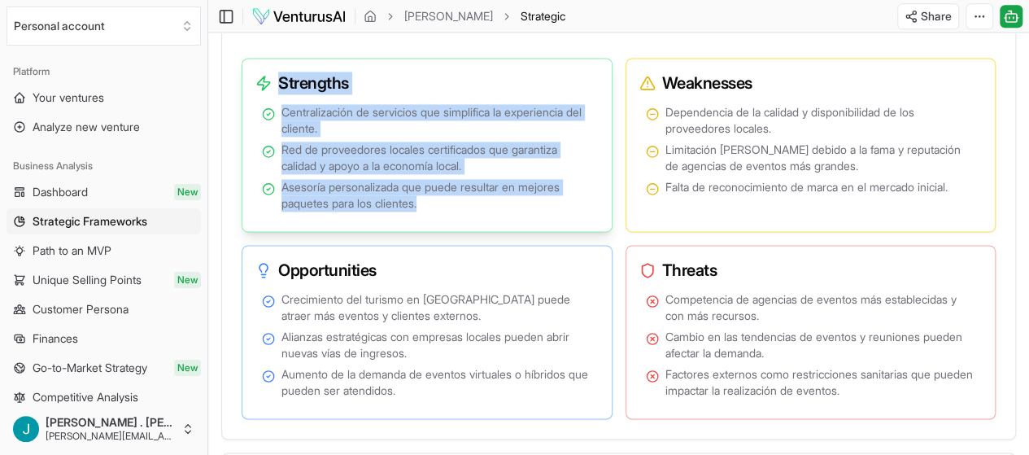
drag, startPoint x: 446, startPoint y: 209, endPoint x: 262, endPoint y: 77, distance: 226.2
click at [262, 77] on div "Strengths Centralización de servicios que simplifica la experiencia del cliente…" at bounding box center [427, 145] width 371 height 174
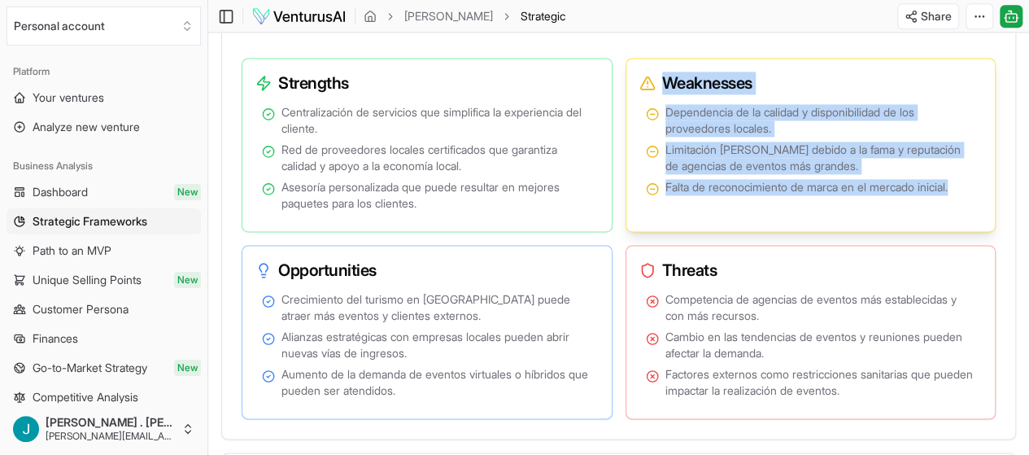
drag, startPoint x: 964, startPoint y: 196, endPoint x: 657, endPoint y: 89, distance: 324.9
click at [657, 89] on div "Weaknesses Dependencia de la calidad y disponibilidad de los proveedores locale…" at bounding box center [810, 145] width 371 height 174
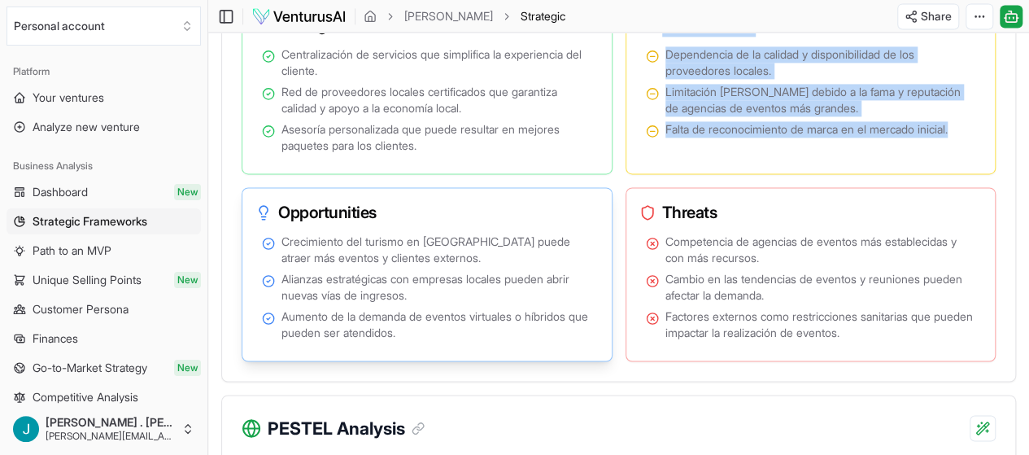
scroll to position [1201, 0]
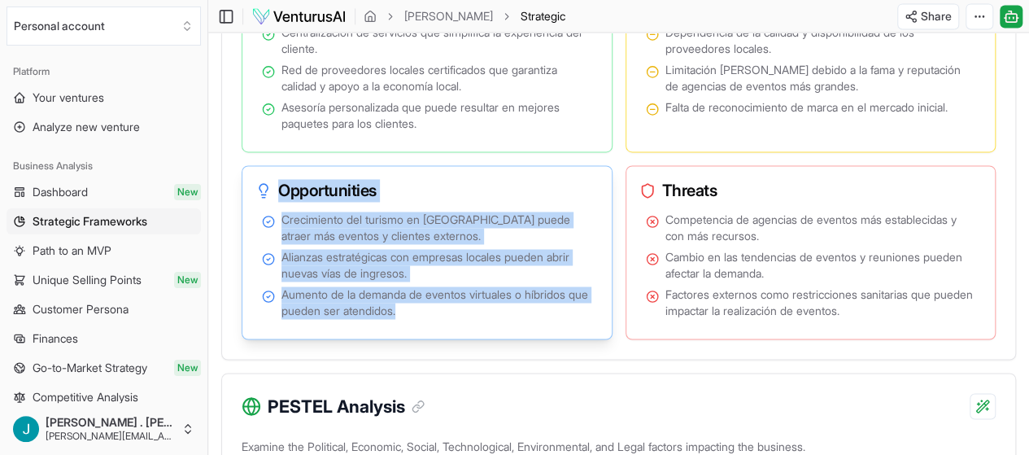
drag, startPoint x: 441, startPoint y: 312, endPoint x: 272, endPoint y: 201, distance: 202.6
click at [272, 201] on div "Opportunities Crecimiento del turismo en Melipilla puede atraer más eventos y c…" at bounding box center [427, 252] width 371 height 174
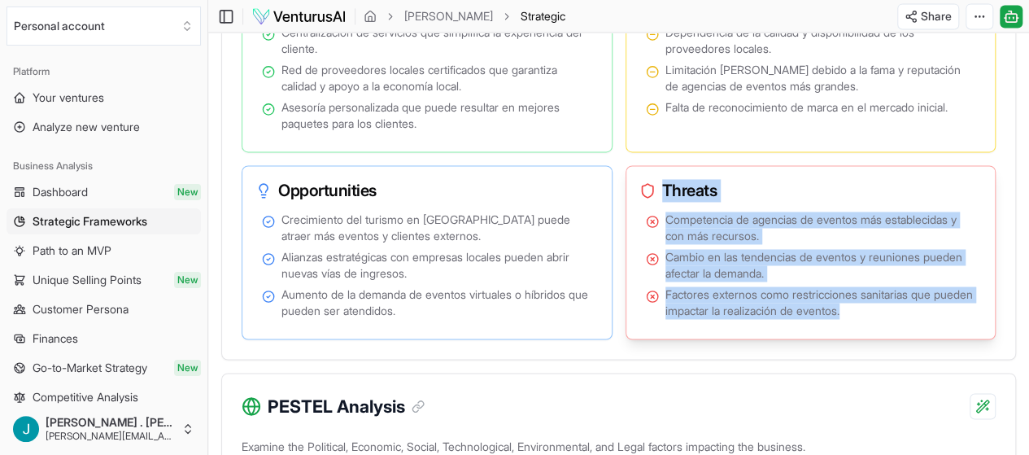
drag, startPoint x: 633, startPoint y: 185, endPoint x: 909, endPoint y: 331, distance: 312.5
click at [909, 331] on div "Threats Competencia de agencias de eventos más establecidas y con más recursos.…" at bounding box center [810, 252] width 371 height 174
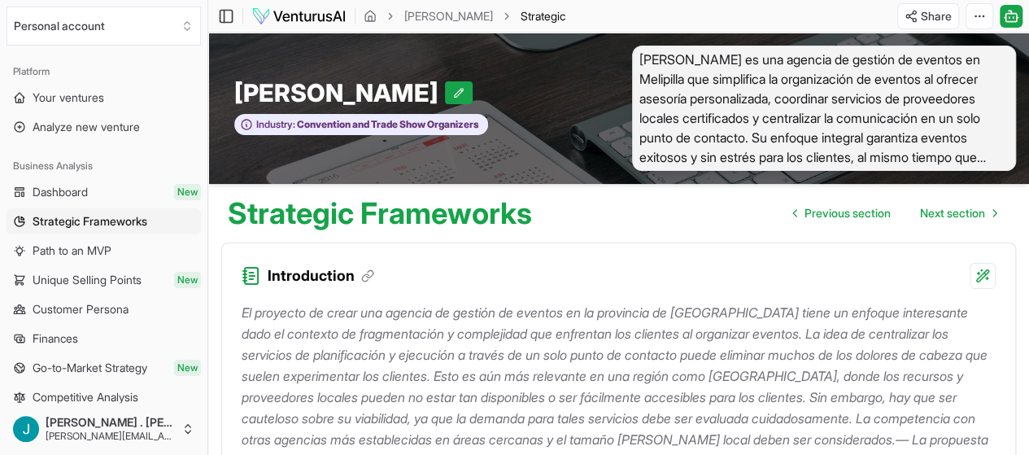
scroll to position [128, 0]
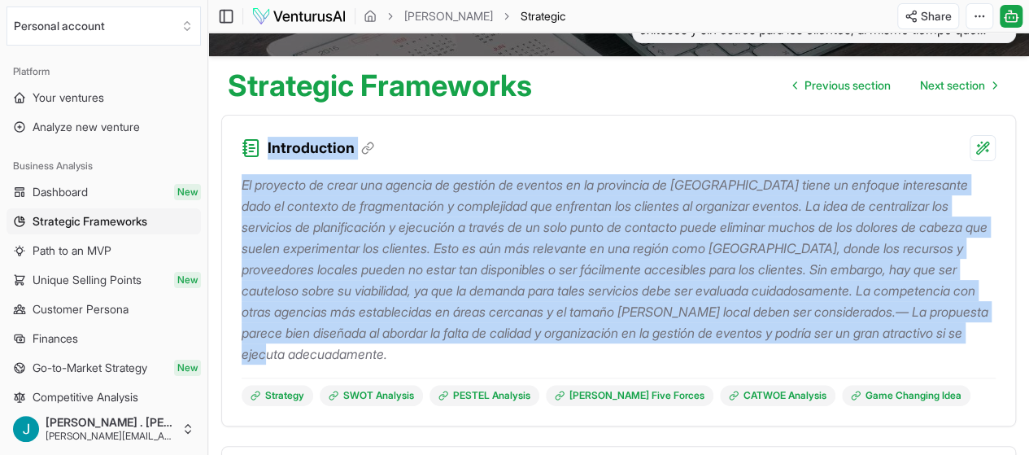
drag, startPoint x: 267, startPoint y: 152, endPoint x: 984, endPoint y: 339, distance: 741.4
click at [985, 355] on div "Introduction Strategy SWOT Analysis PESTEL Analysis Porter's Five Forces CATWOE…" at bounding box center [618, 271] width 795 height 312
click at [817, 322] on p "El proyecto de crear una agencia de gestión de eventos en la provincia de Melip…" at bounding box center [619, 269] width 754 height 190
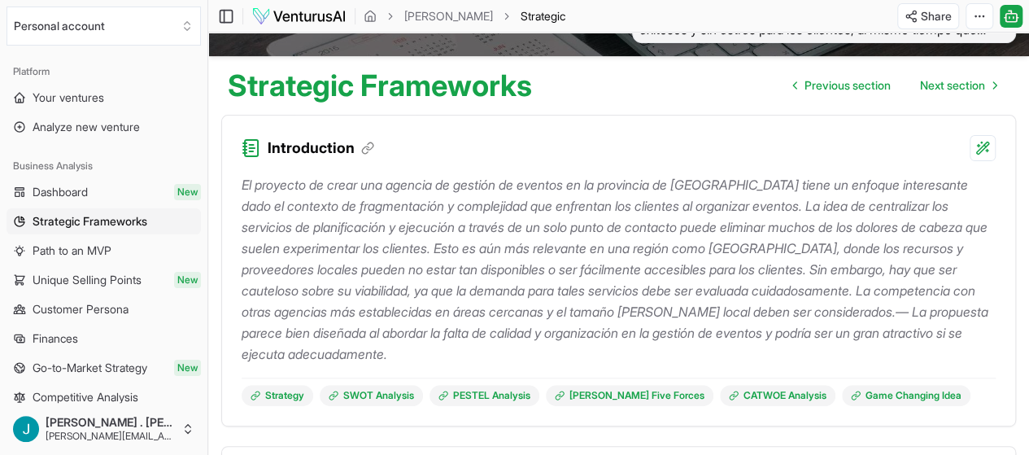
click at [633, 354] on p "El proyecto de crear una agencia de gestión de eventos en la provincia de Melip…" at bounding box center [619, 269] width 754 height 190
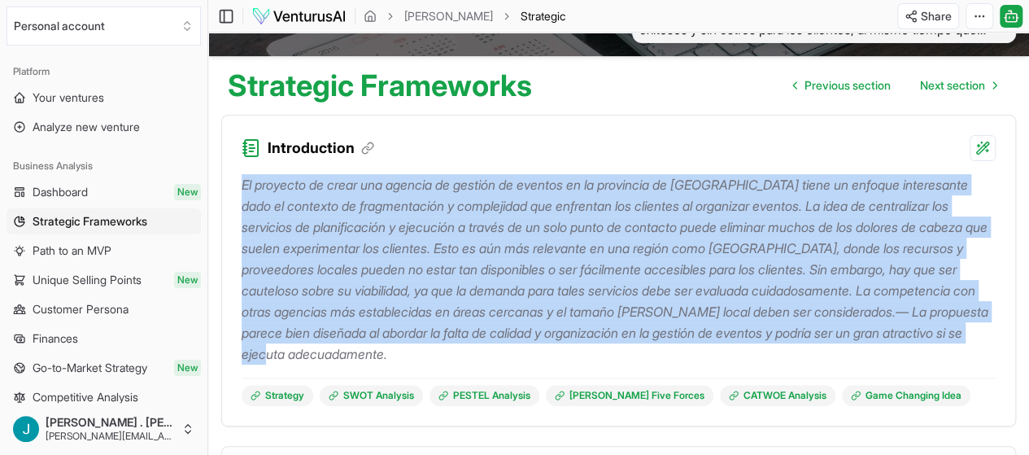
drag, startPoint x: 633, startPoint y: 354, endPoint x: 245, endPoint y: 183, distance: 423.9
click at [245, 183] on p "El proyecto de crear una agencia de gestión de eventos en la provincia de Melip…" at bounding box center [619, 269] width 754 height 190
